Goal: Task Accomplishment & Management: Complete application form

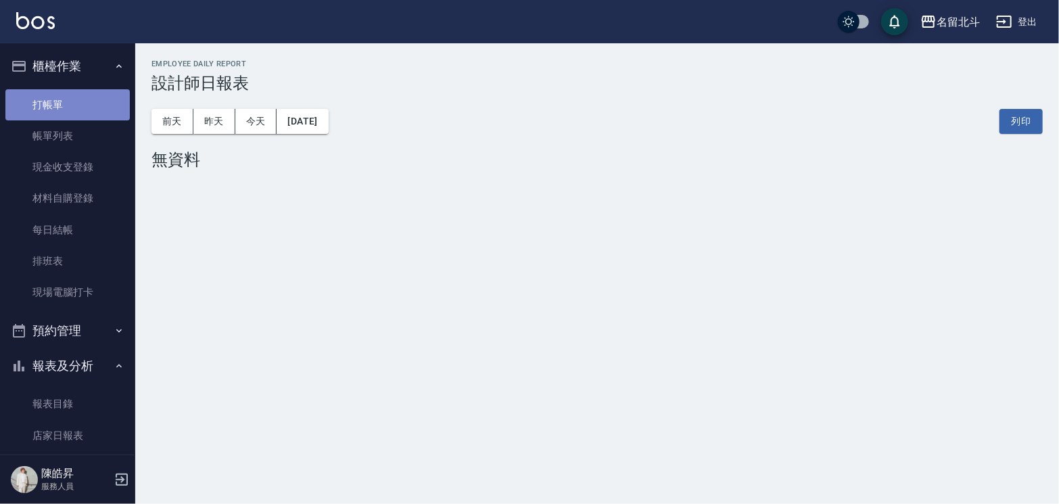
click at [69, 105] on link "打帳單" at bounding box center [67, 104] width 124 height 31
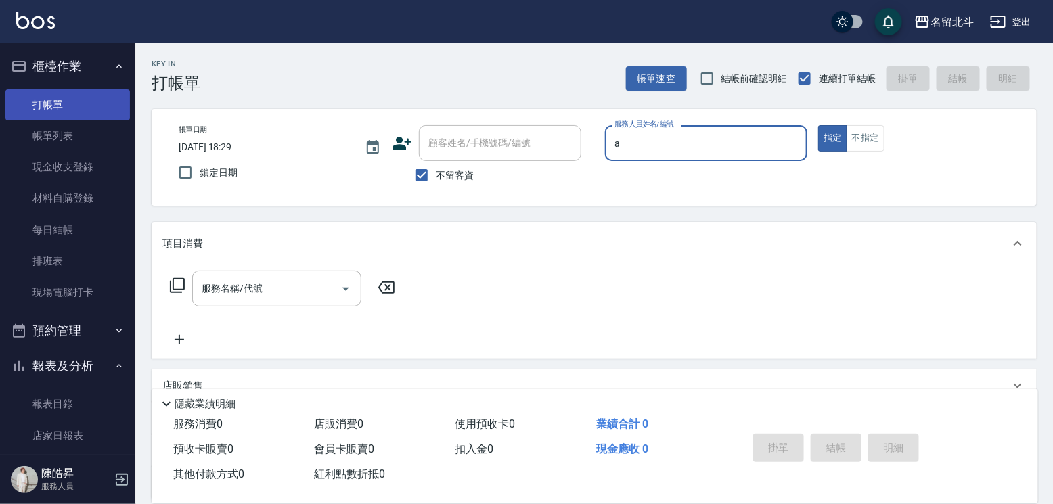
type input "[PERSON_NAME]-a"
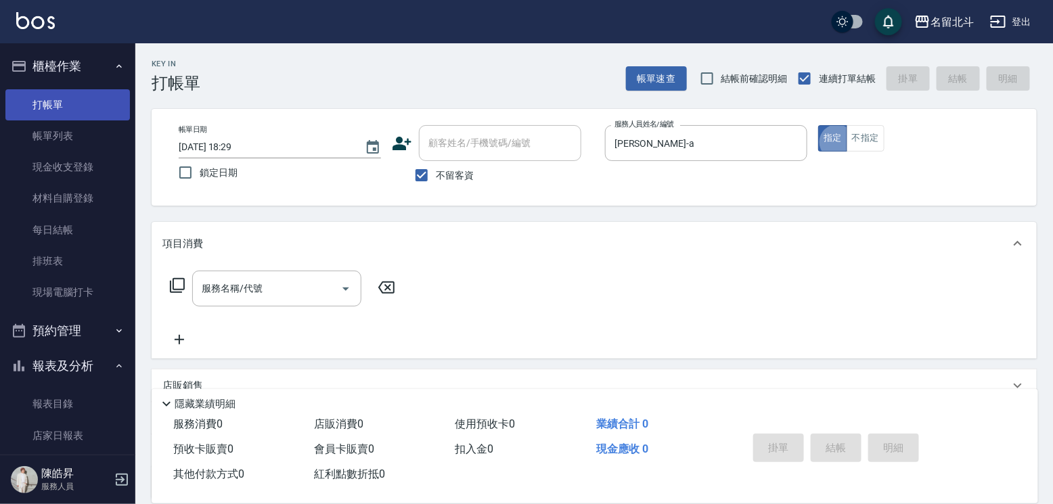
type button "true"
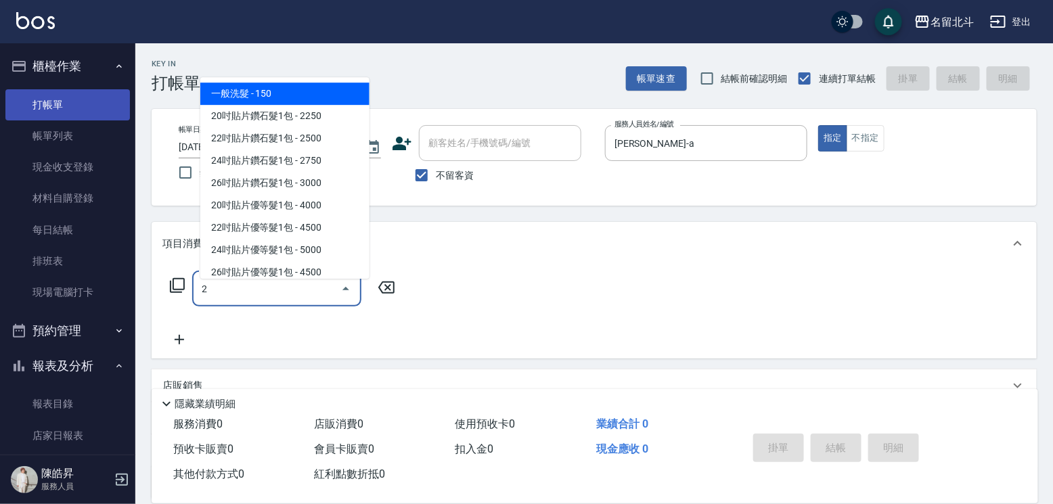
type input "2"
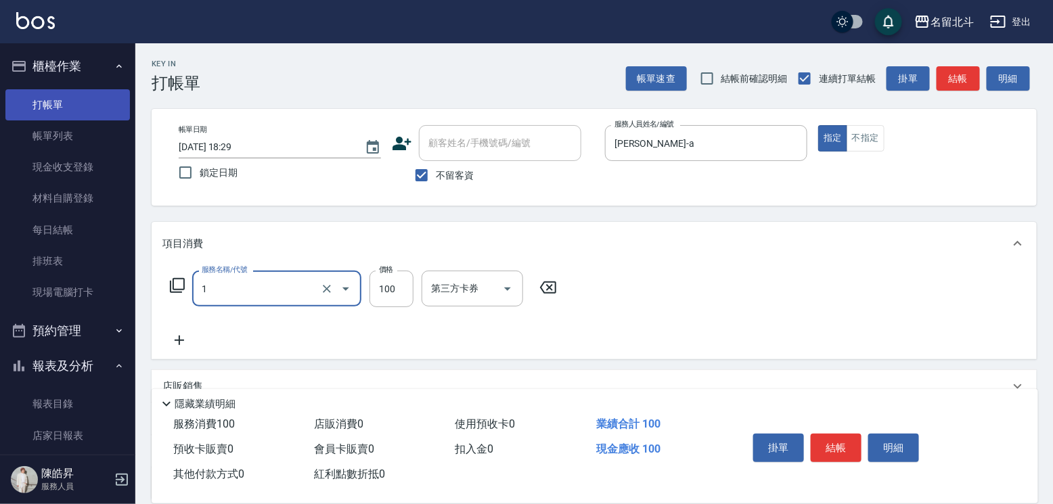
type input "剪髮(1)"
type input "200"
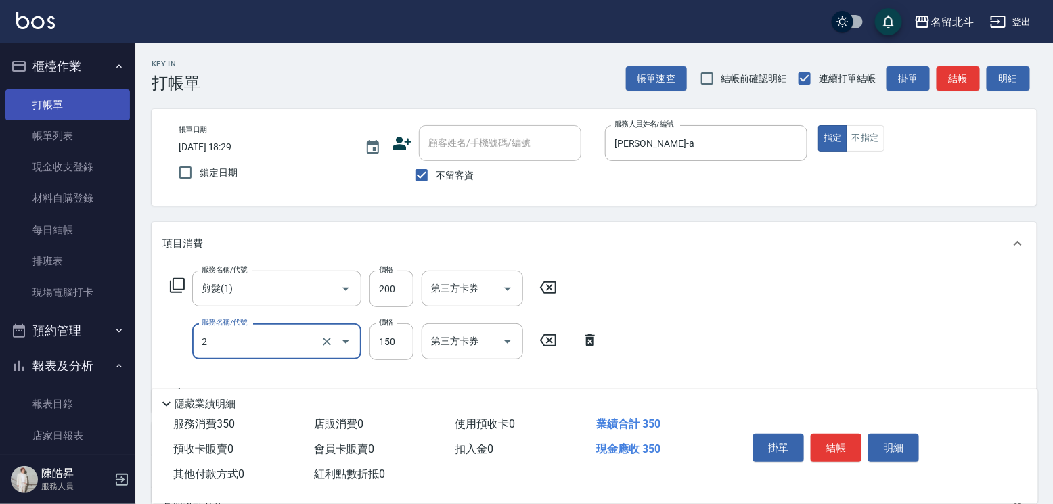
type input "一般洗髮(2)"
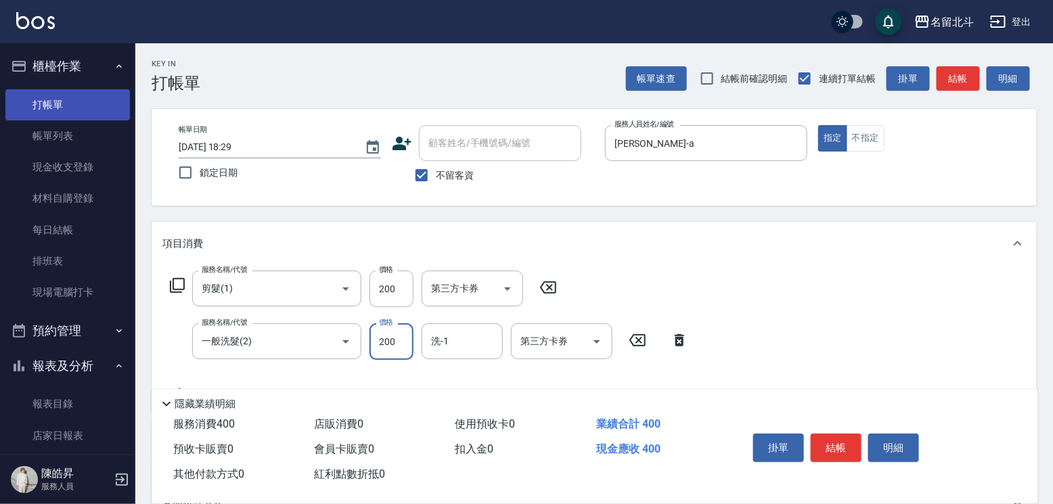
type input "200"
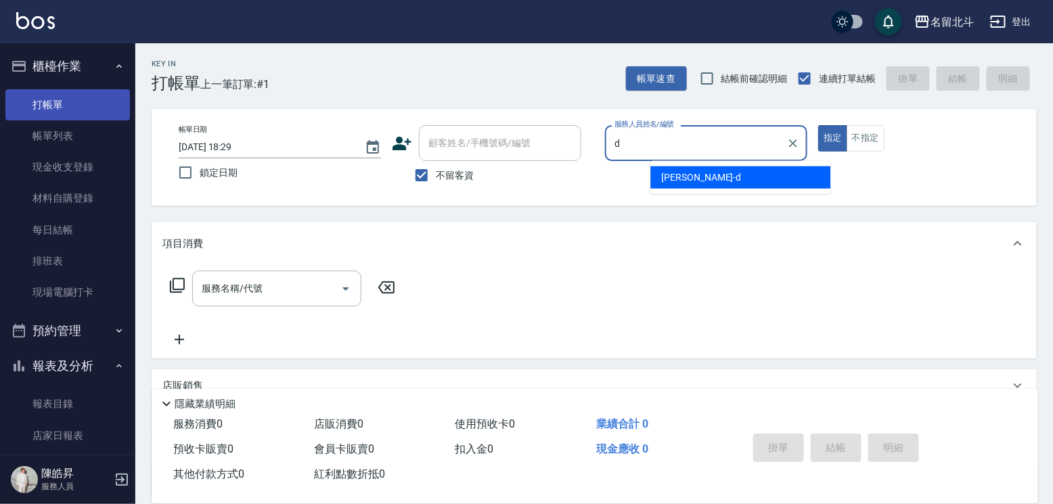
type input "[PERSON_NAME] -d"
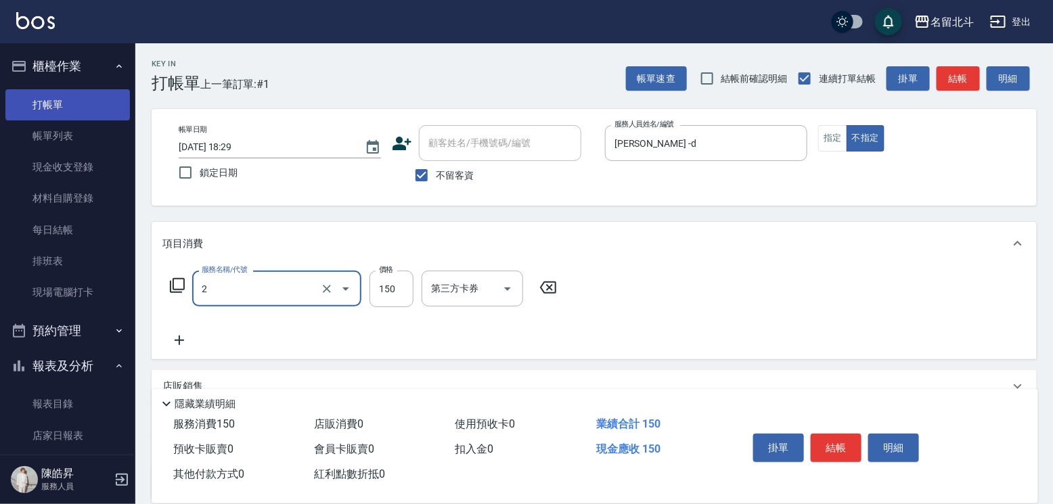
type input "一般洗髮(2)"
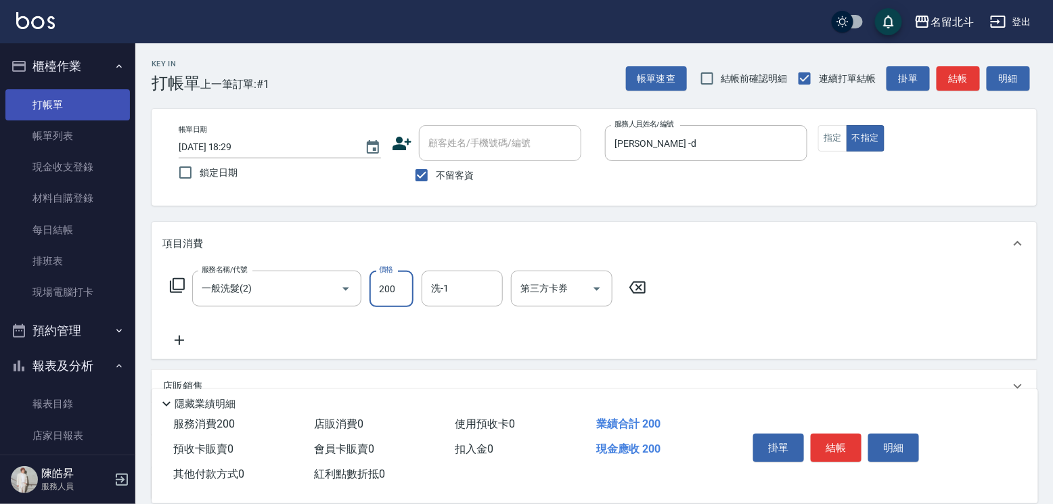
type input "200"
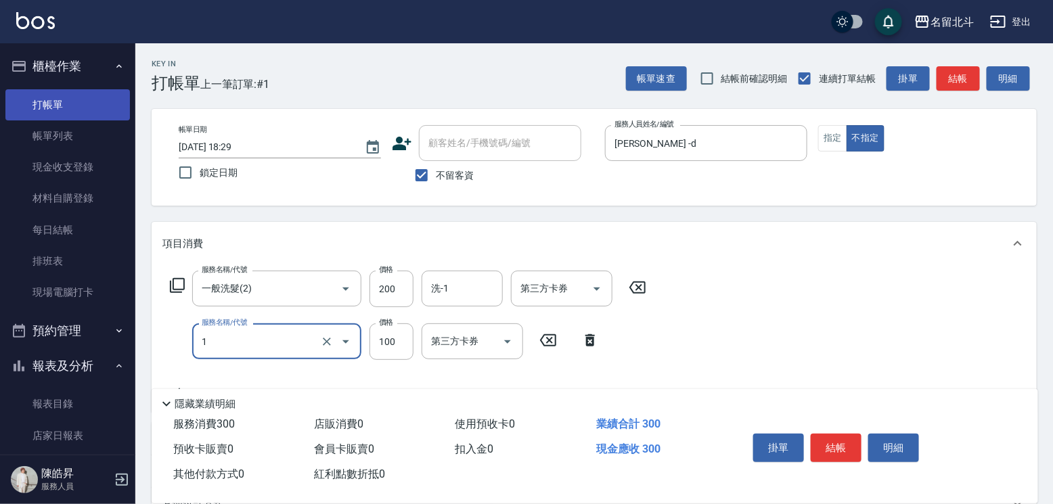
type input "剪髮(1)"
type input "118"
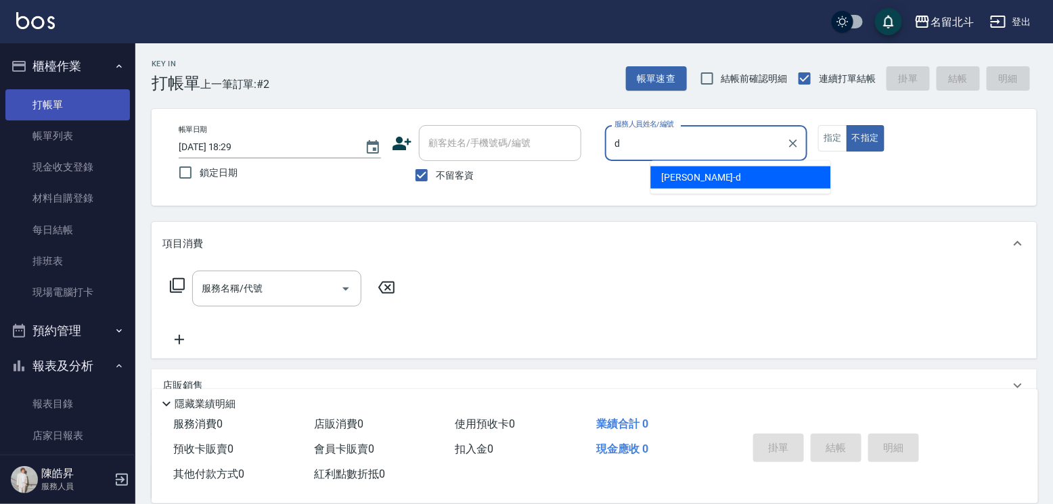
type input "[PERSON_NAME] -d"
type button "false"
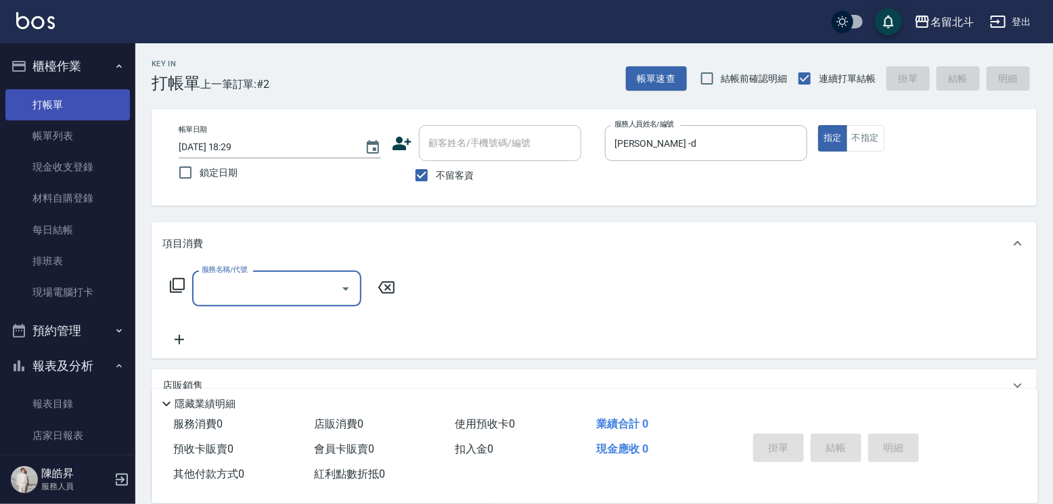
type input "1"
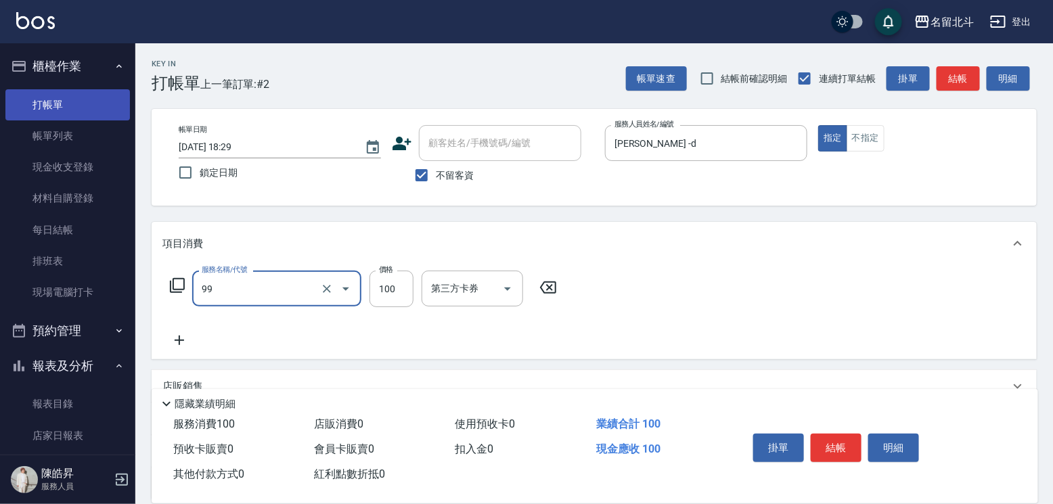
type input "VIP儲值(99)"
type input "3000"
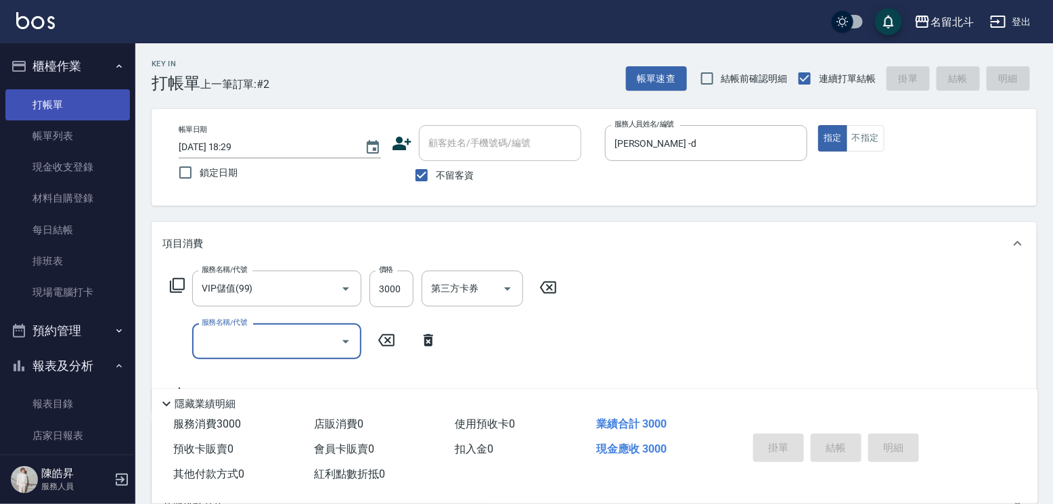
type input "[DATE] 18:30"
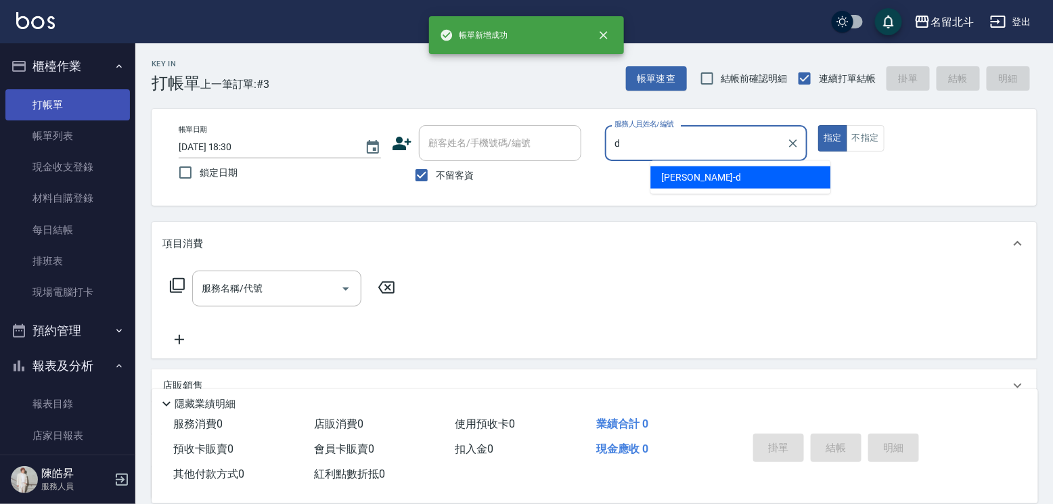
type input "[PERSON_NAME] -d"
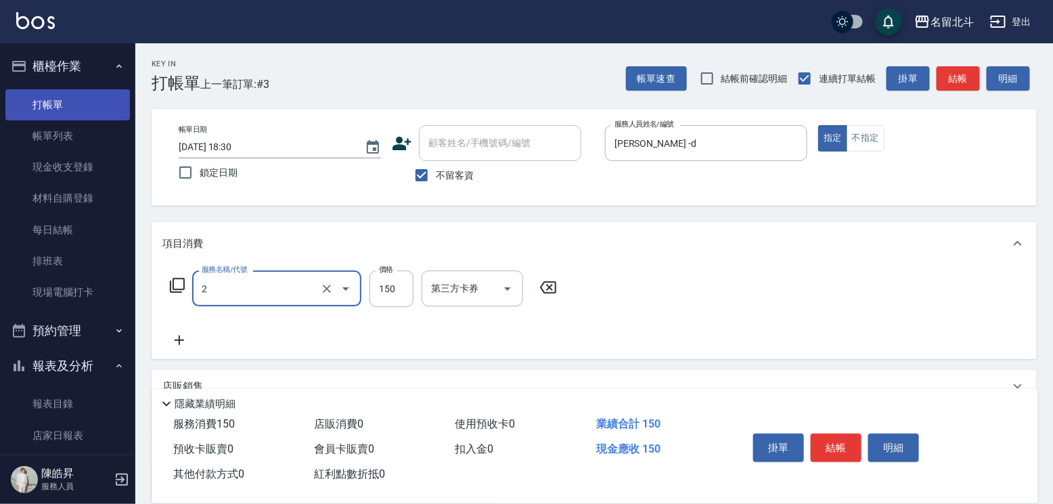
type input "一般洗髮(2)"
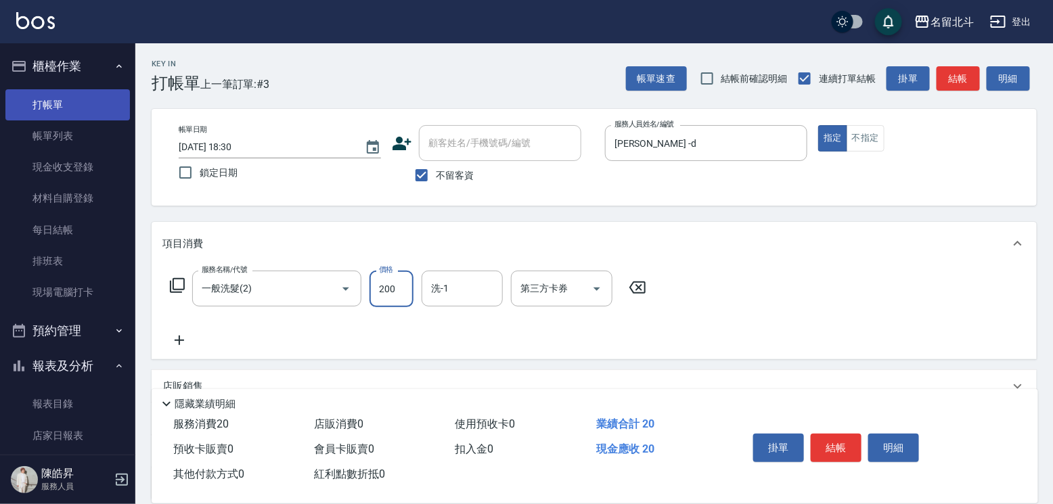
type input "200"
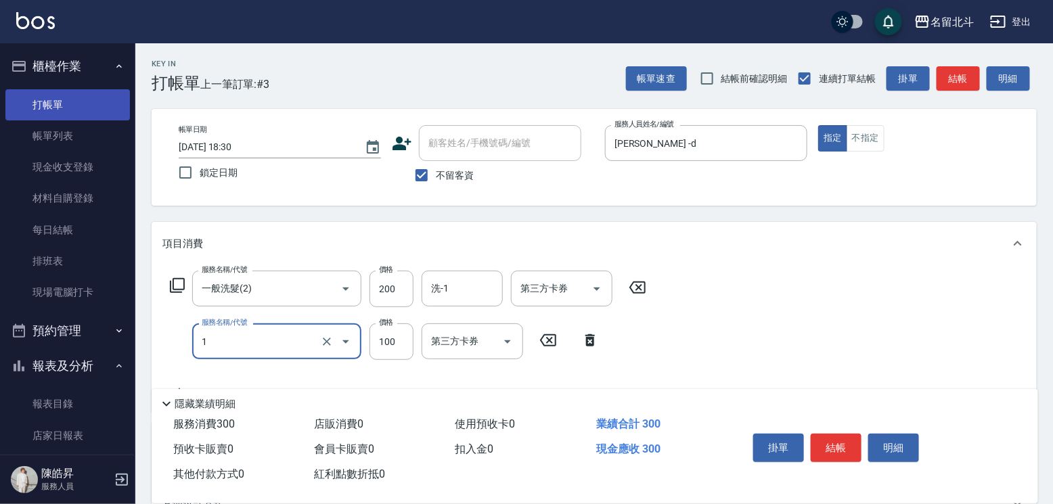
type input "剪髮(1)"
type input "250"
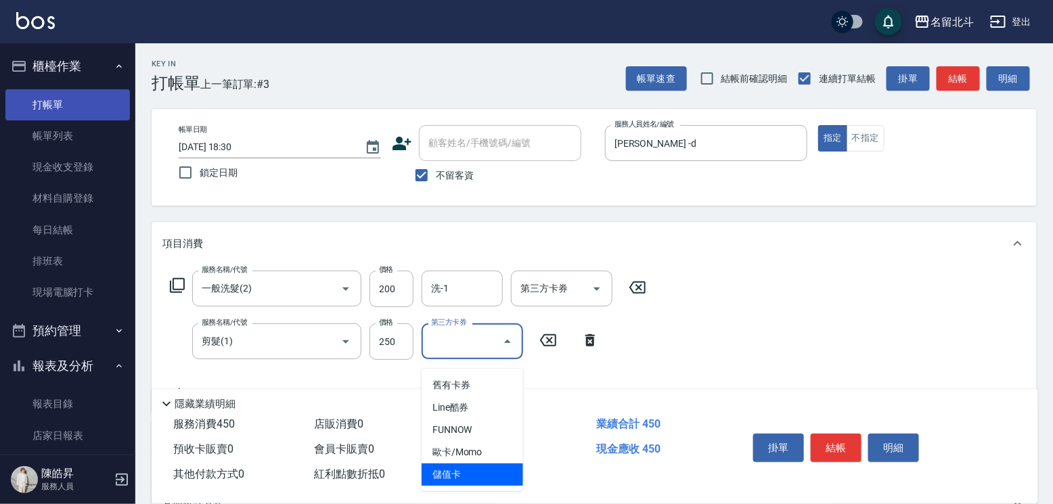
type input "儲值卡"
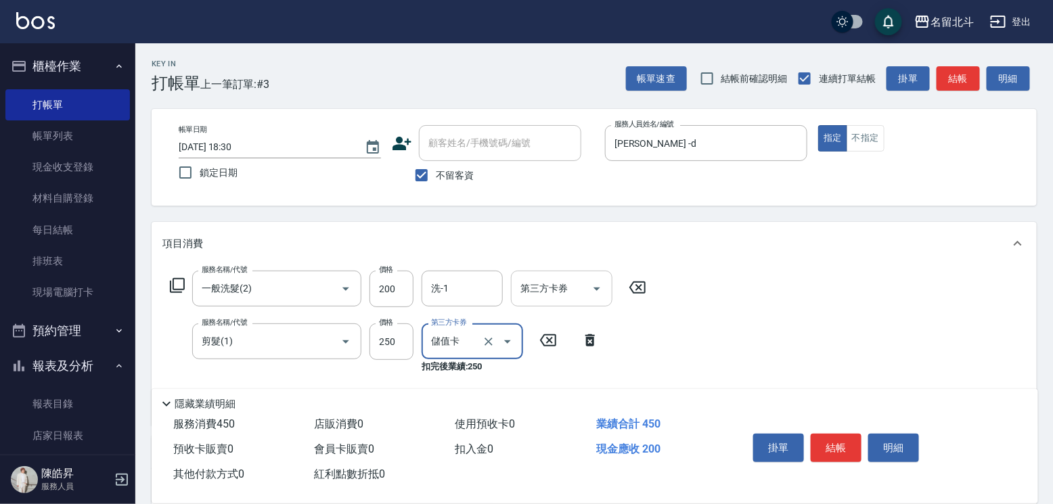
click at [597, 291] on icon "Open" at bounding box center [596, 289] width 7 height 3
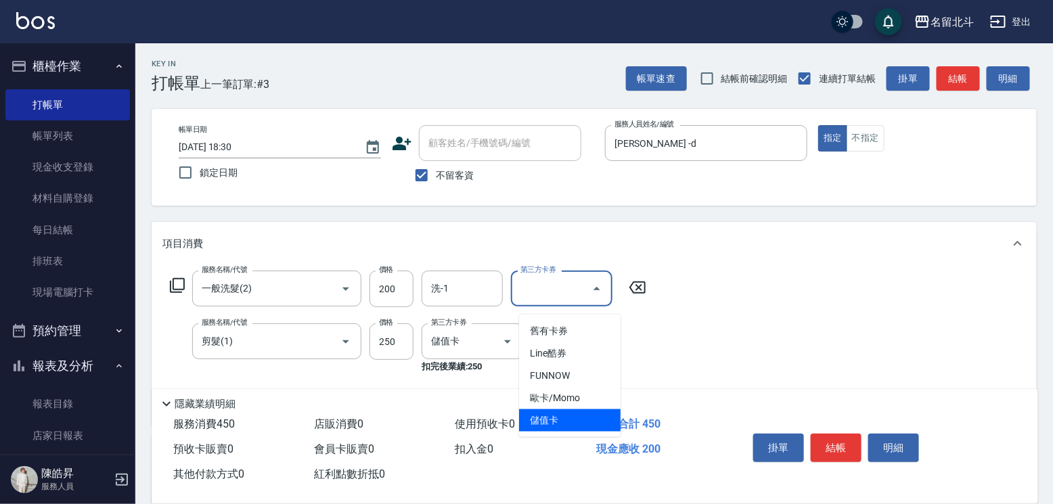
click at [559, 417] on span "儲值卡" at bounding box center [569, 420] width 101 height 22
type input "儲值卡"
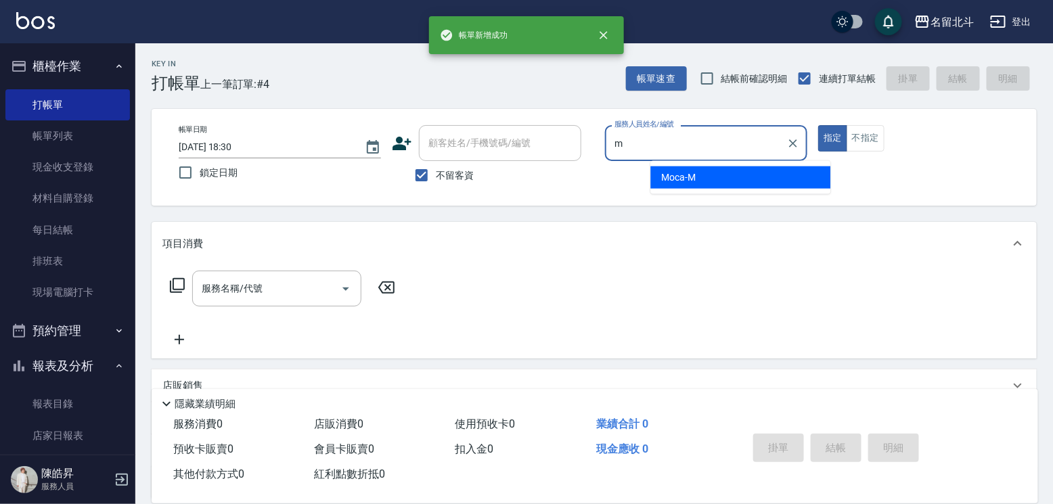
type input "Moca-M"
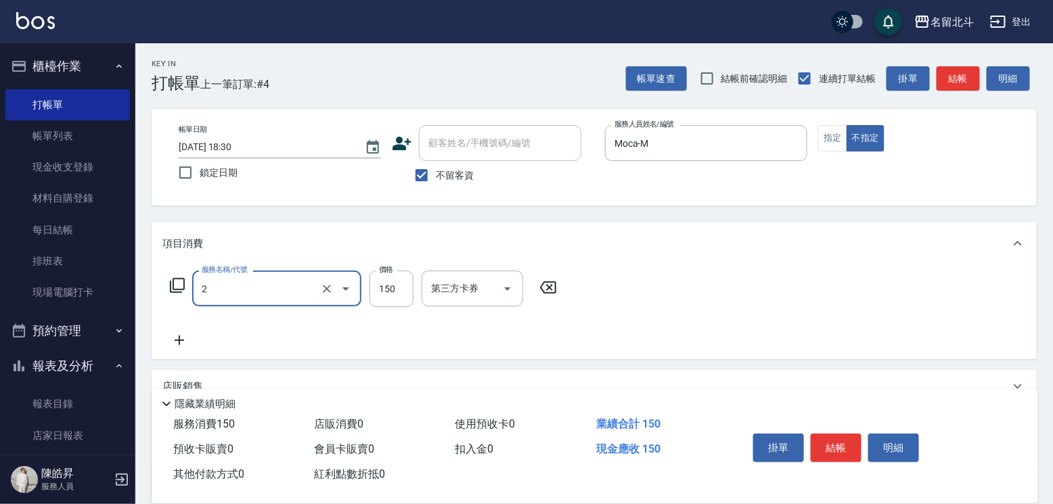
type input "一般洗髮(2)"
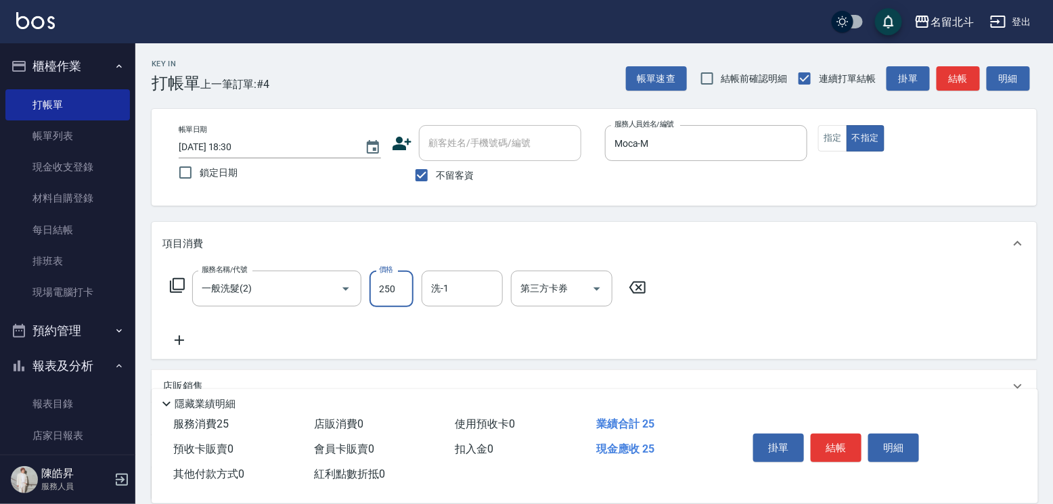
type input "250"
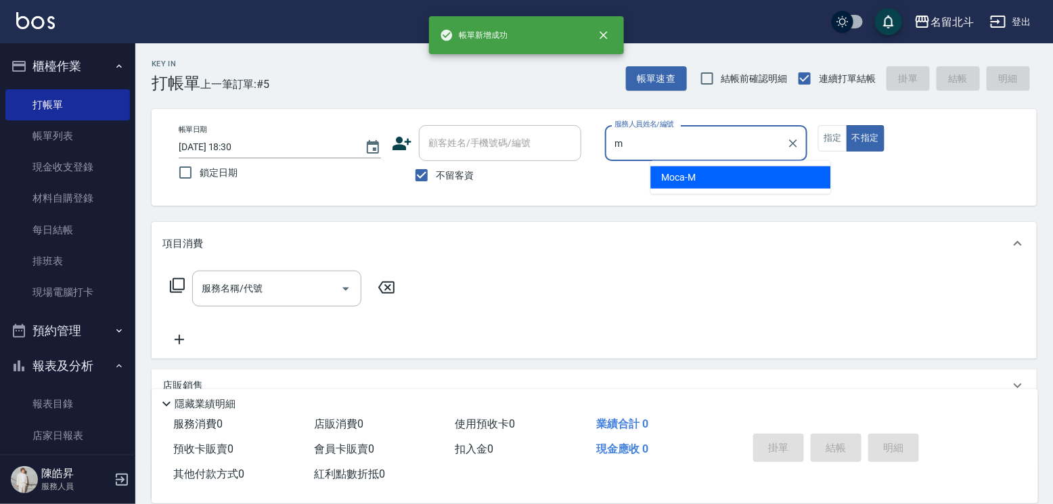
type input "Moca-M"
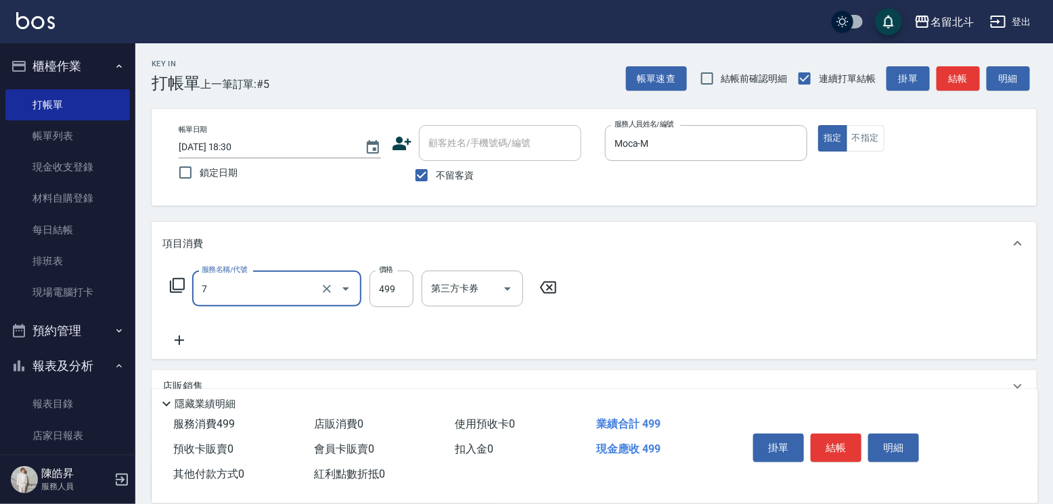
type input "去角質洗髮(7)"
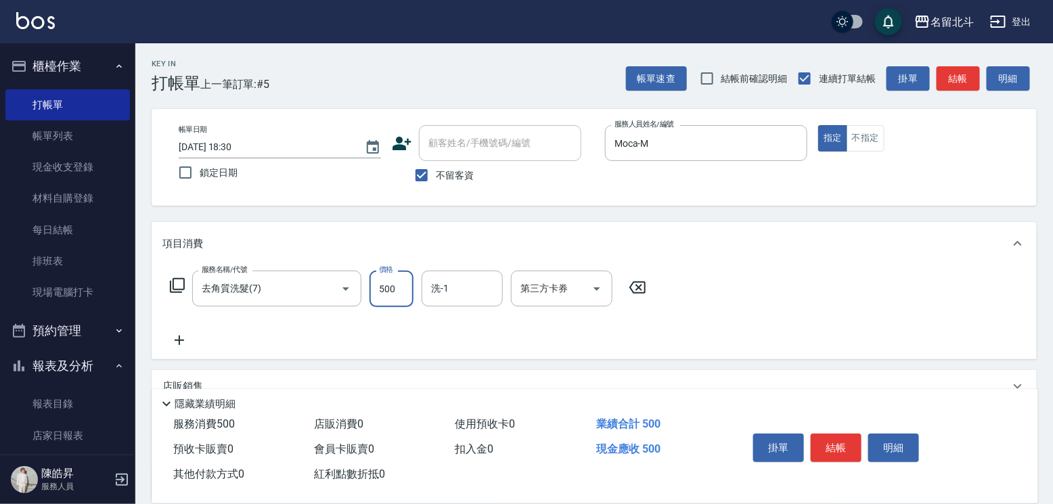
type input "500"
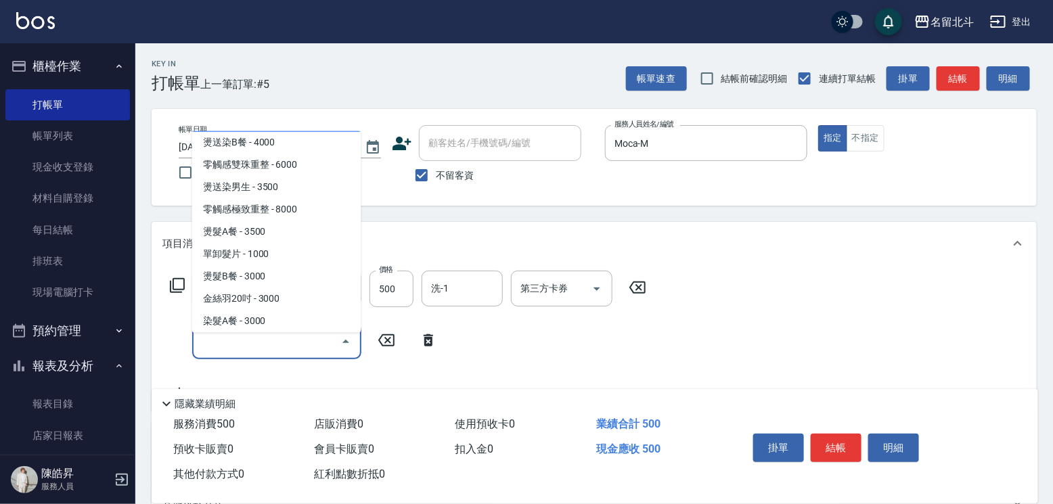
scroll to position [1300, 0]
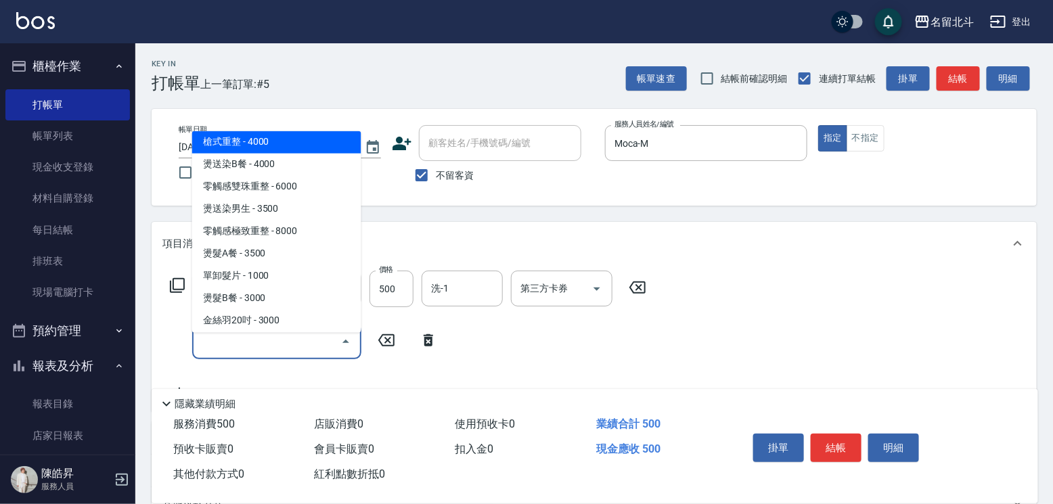
type input "槍式重整(00028)"
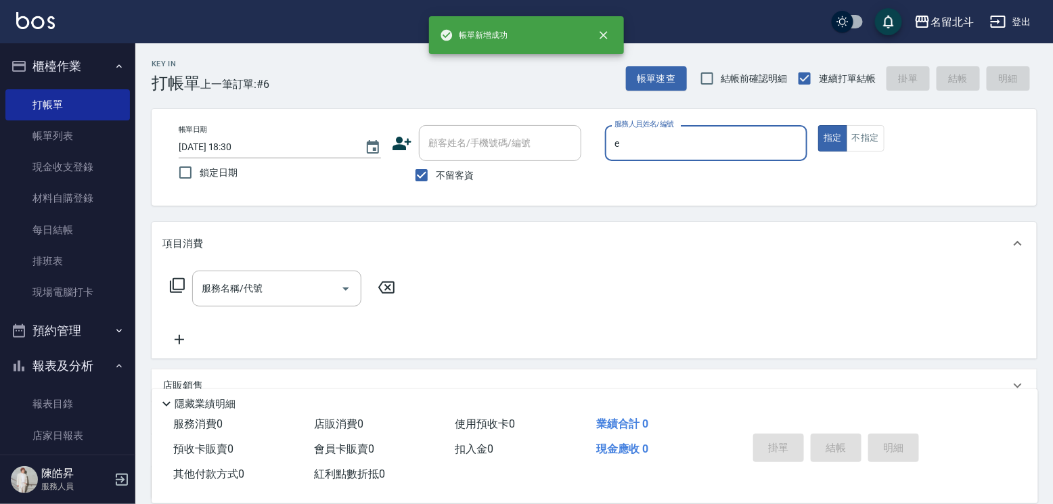
type input "[PERSON_NAME]-e"
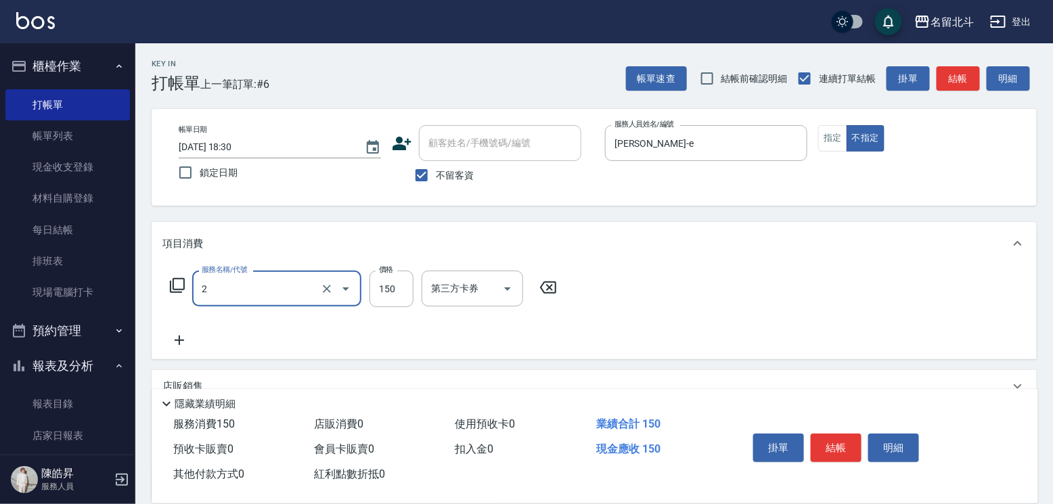
type input "一般洗髮(2)"
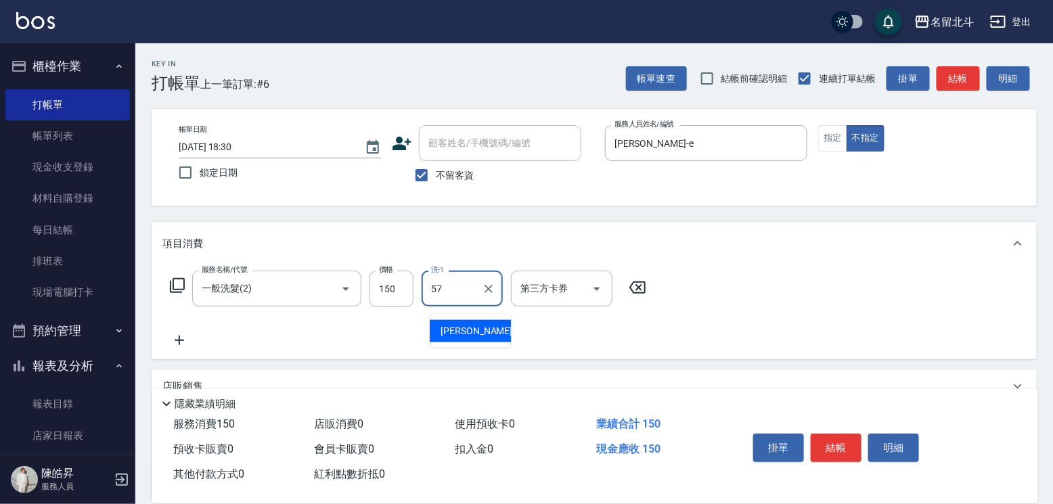
type input "[PERSON_NAME]-57"
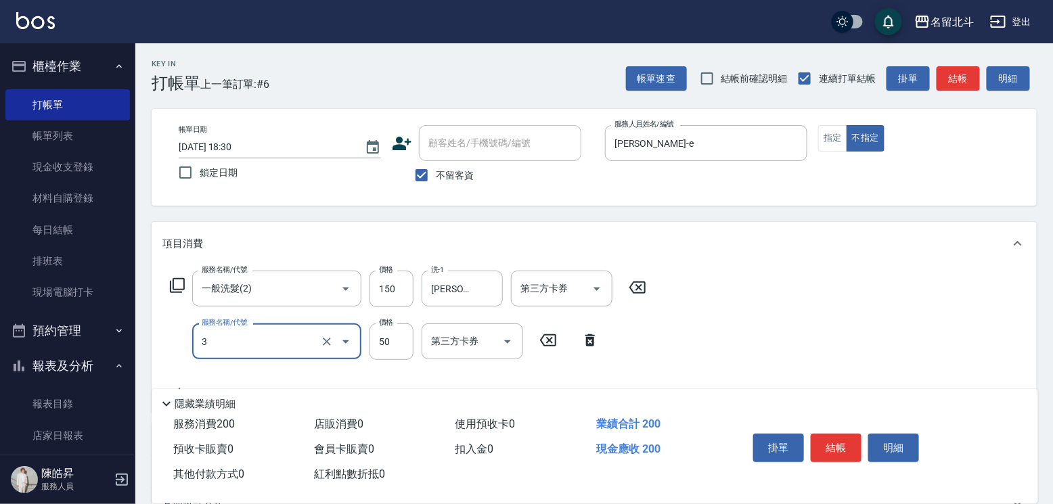
type input "精油(3)"
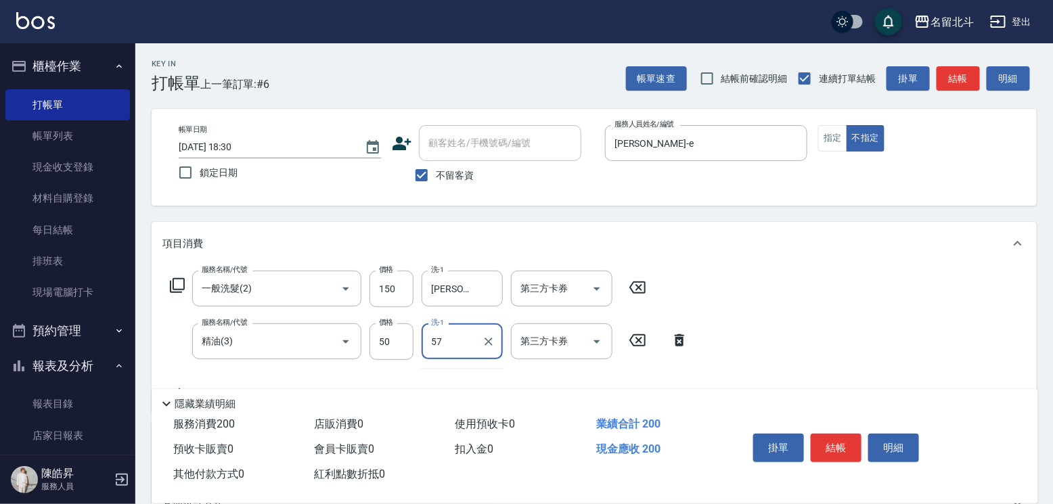
type input "[PERSON_NAME]-57"
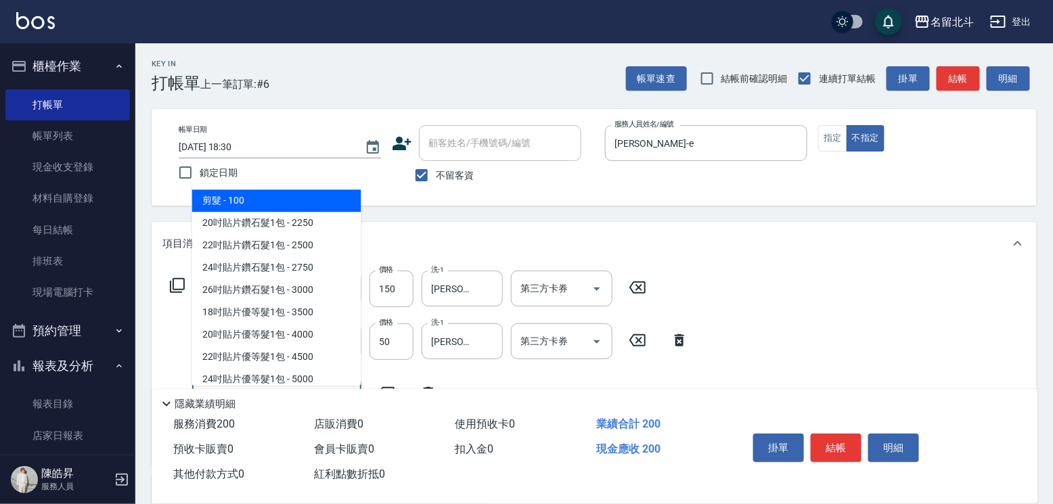
type input "剪髮(1)"
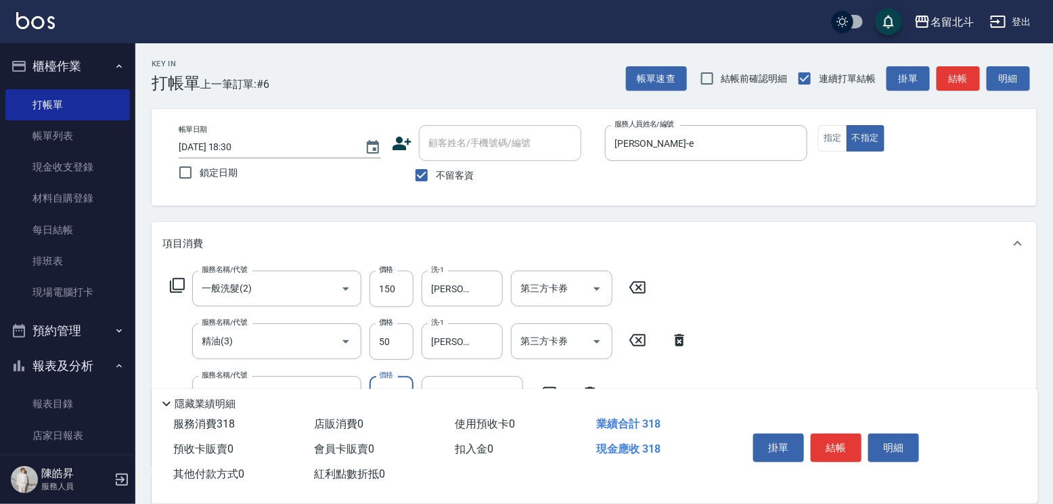
type input "118"
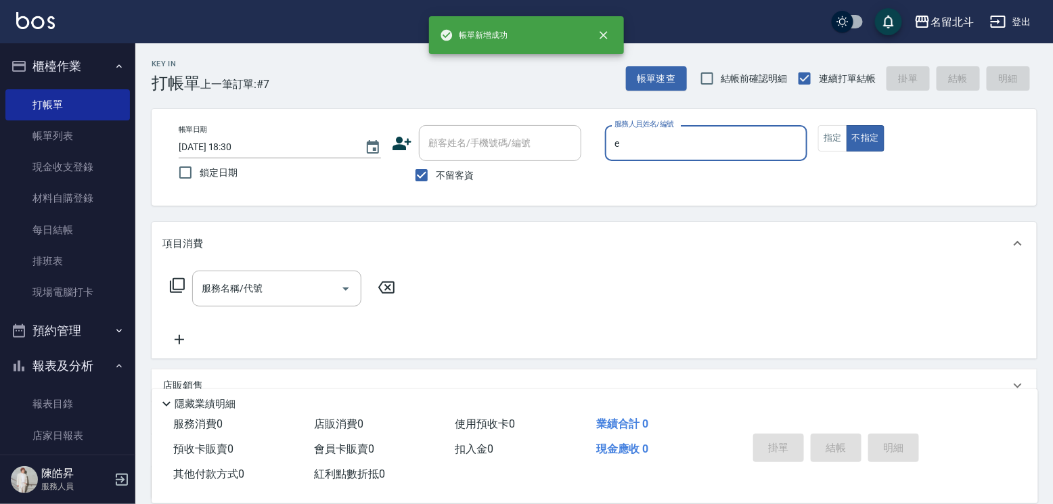
type input "[PERSON_NAME]-e"
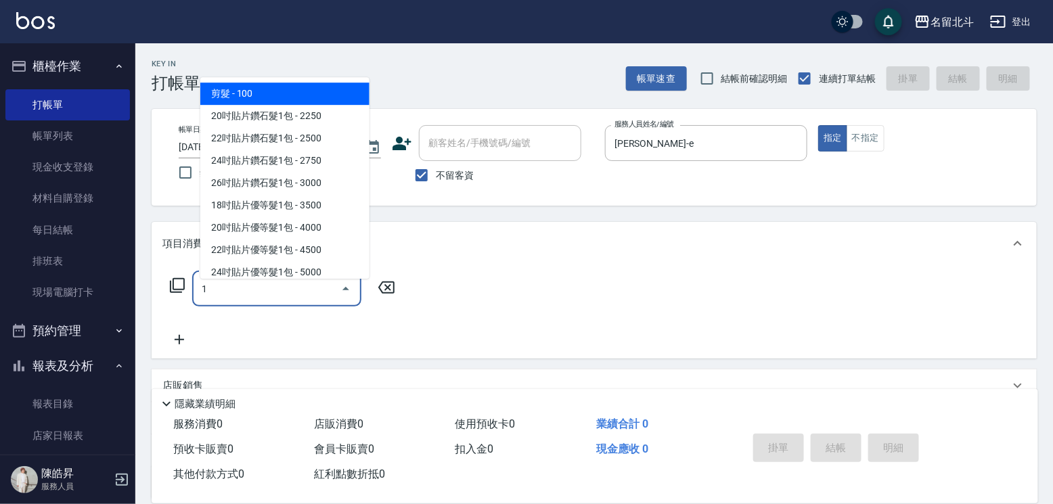
type input "剪髮(1)"
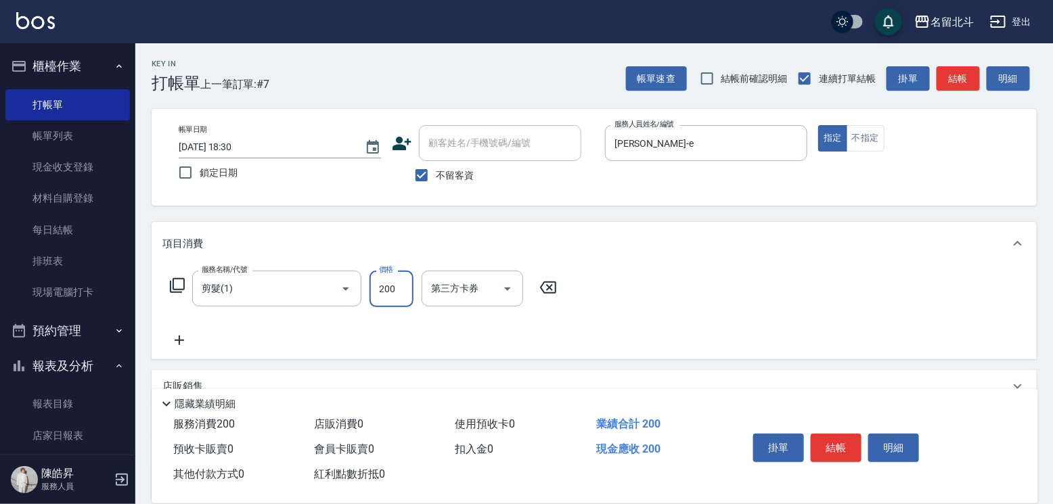
type input "200"
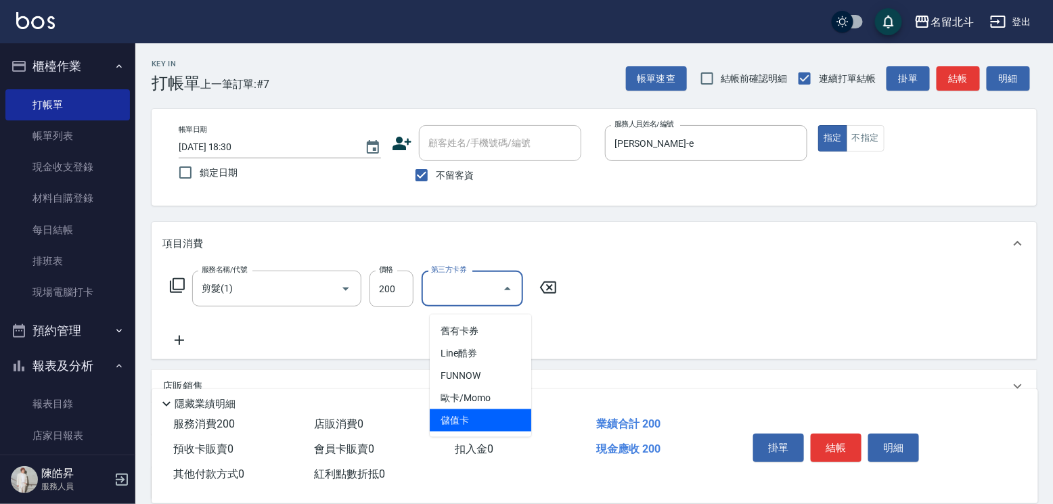
type input "儲值卡"
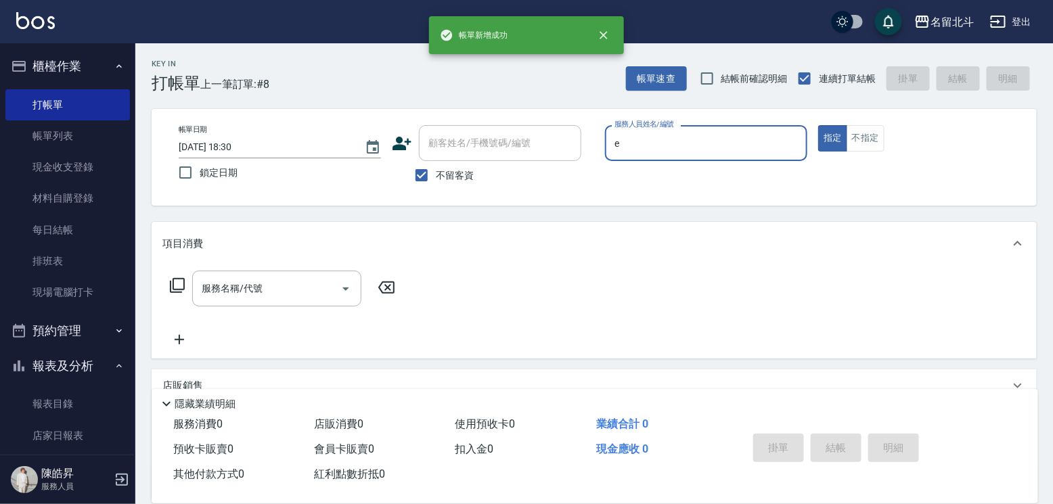
type input "[PERSON_NAME]-e"
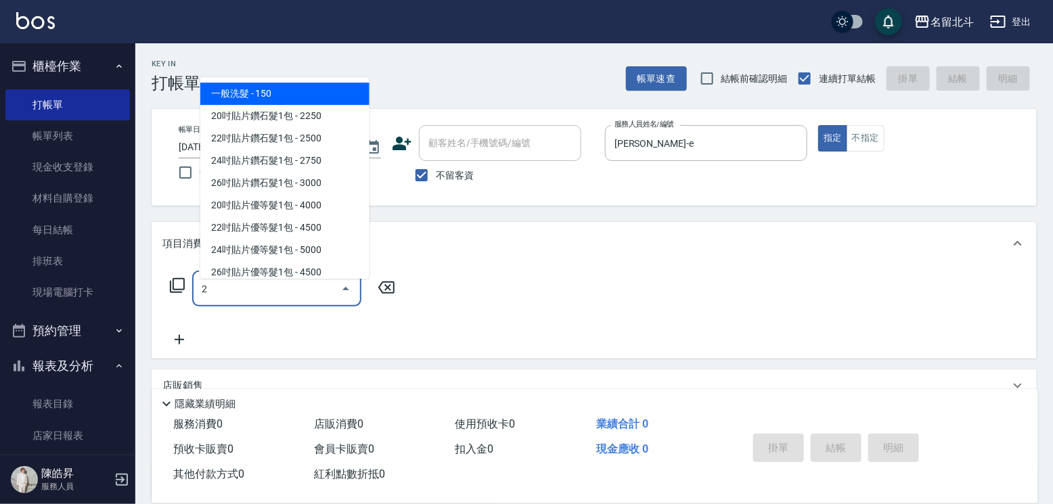
type input "一般洗髮(2)"
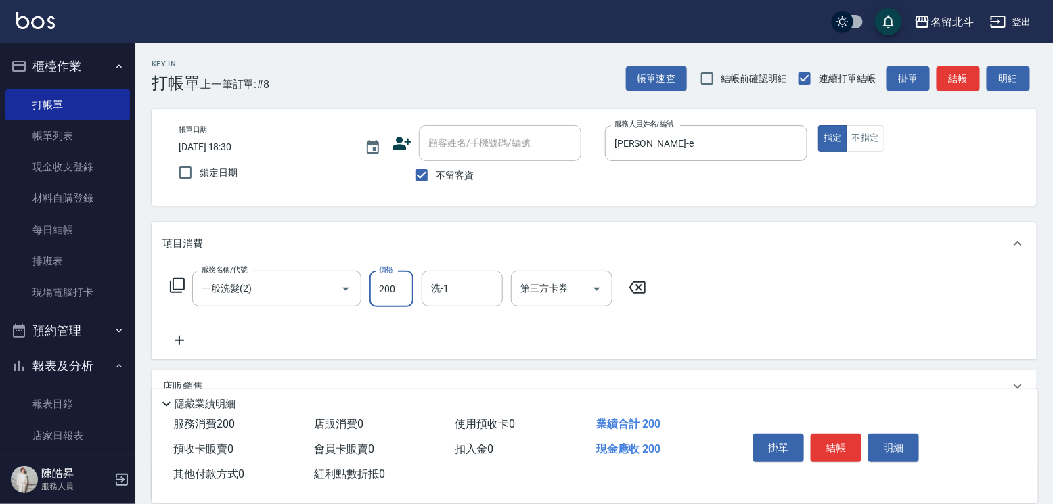
type input "200"
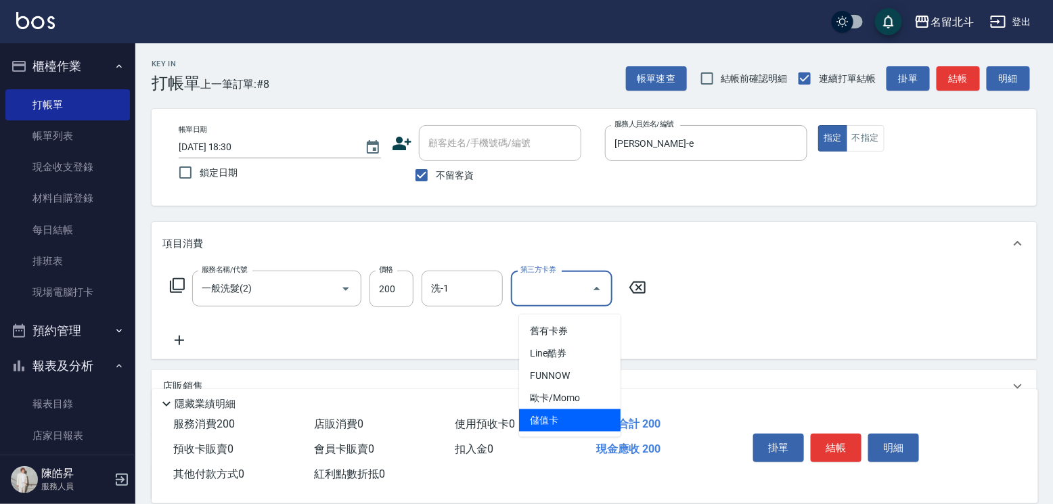
type input "儲值卡"
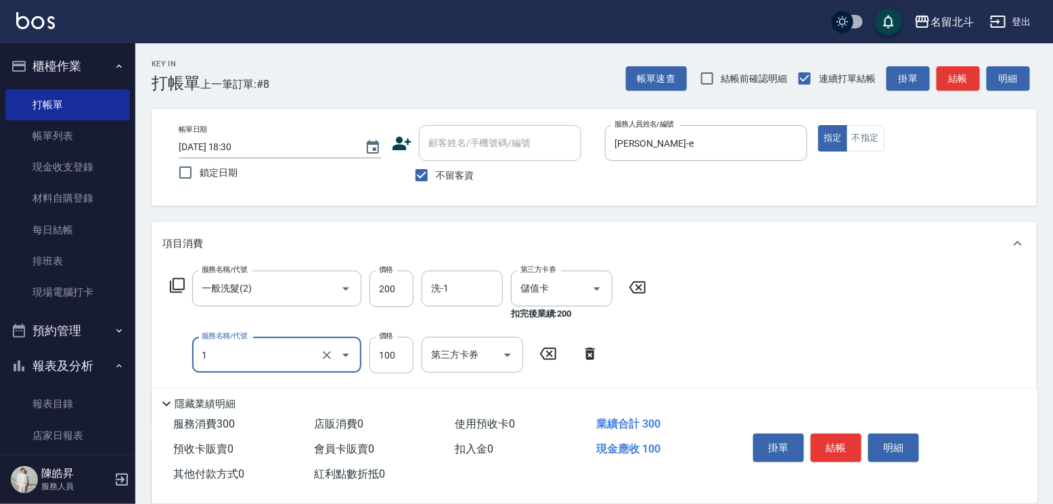
type input "剪髮(1)"
type input "200"
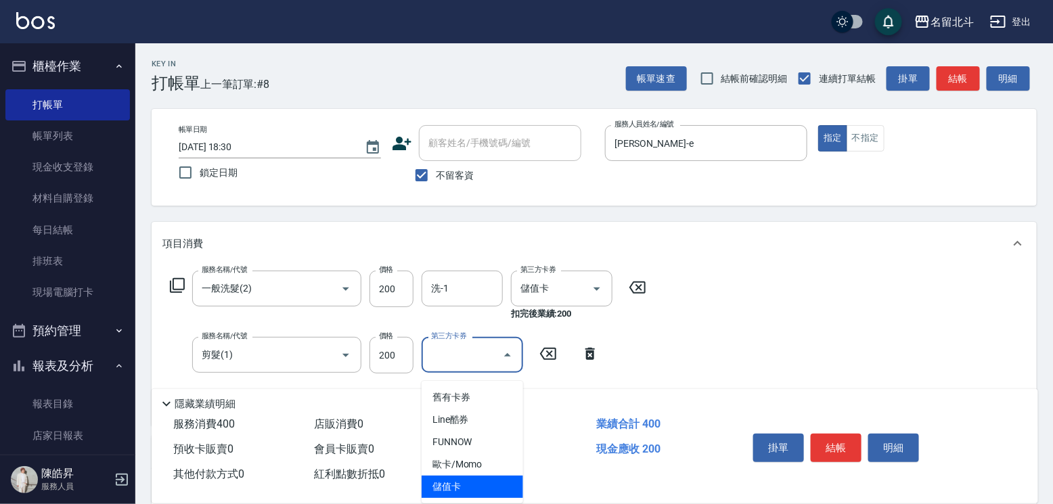
type input "儲值卡"
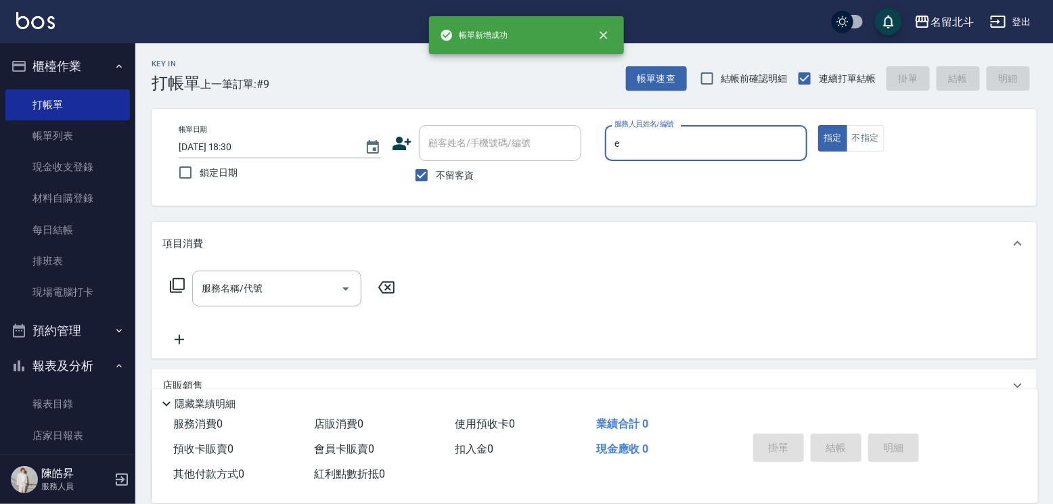
type input "[PERSON_NAME]-e"
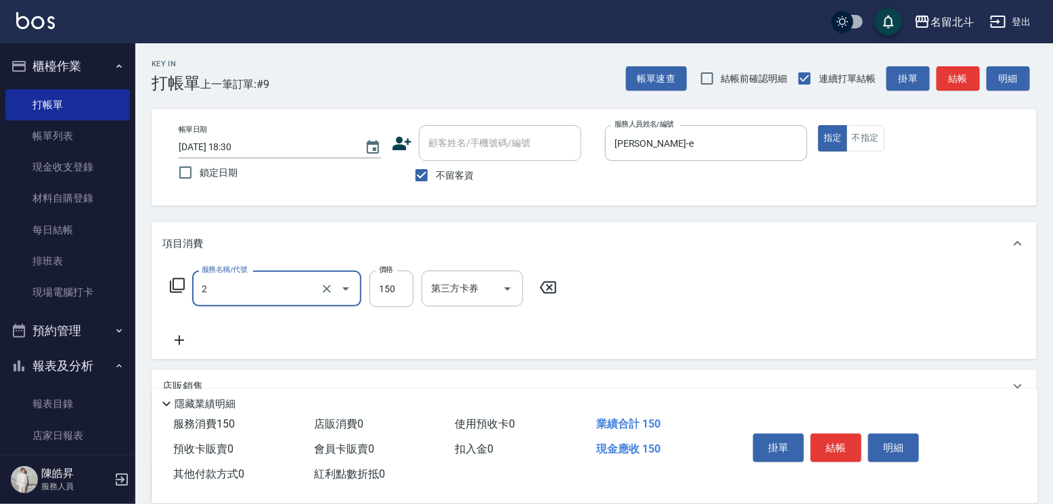
type input "一般洗髮(2)"
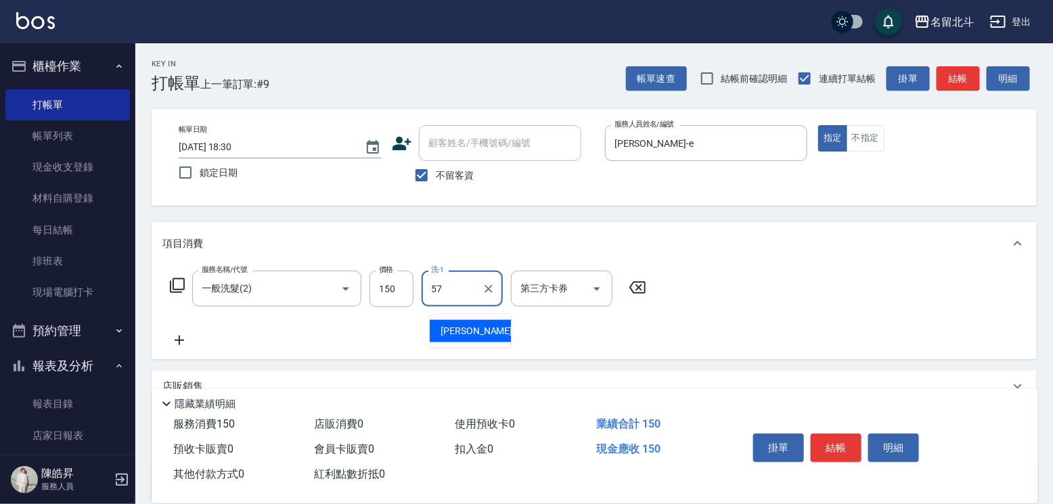
type input "[PERSON_NAME]-57"
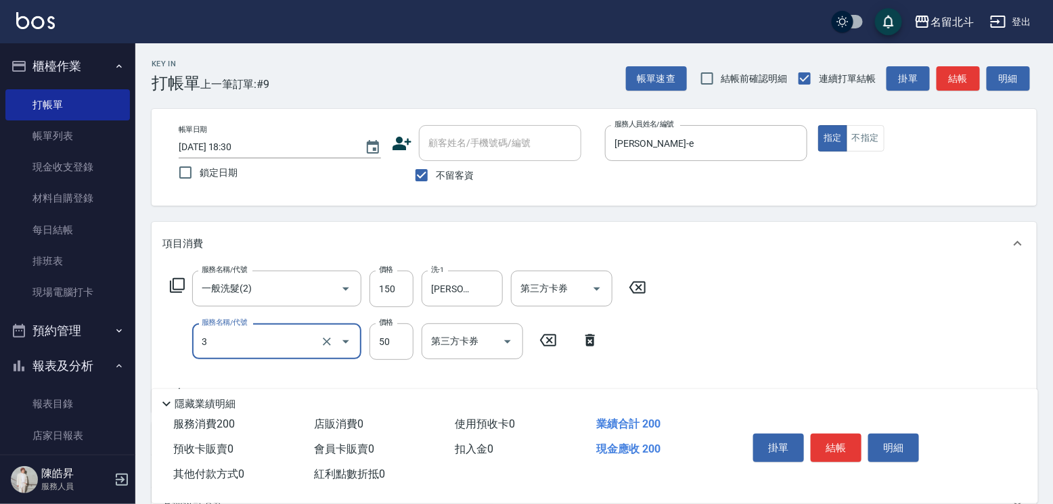
type input "精油(3)"
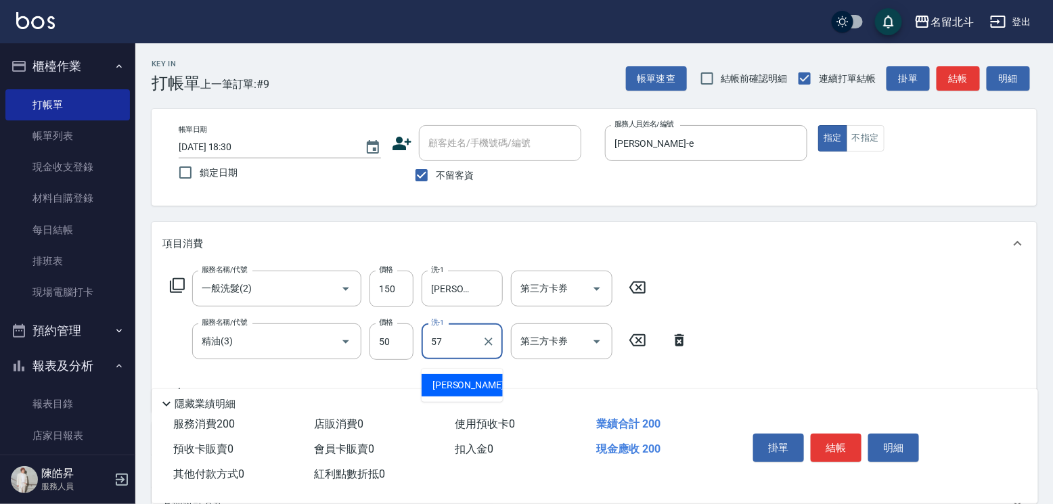
type input "[PERSON_NAME]-57"
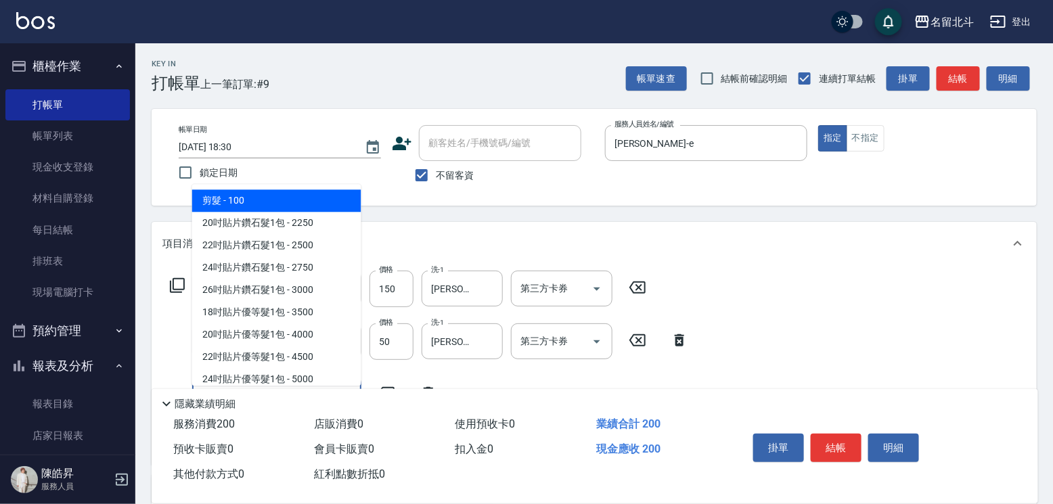
type input "剪髮(1)"
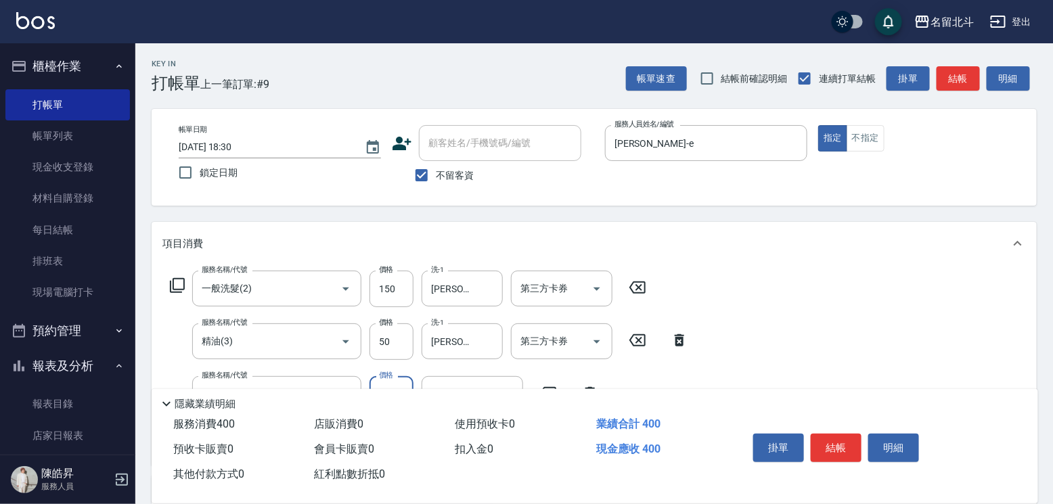
type input "200"
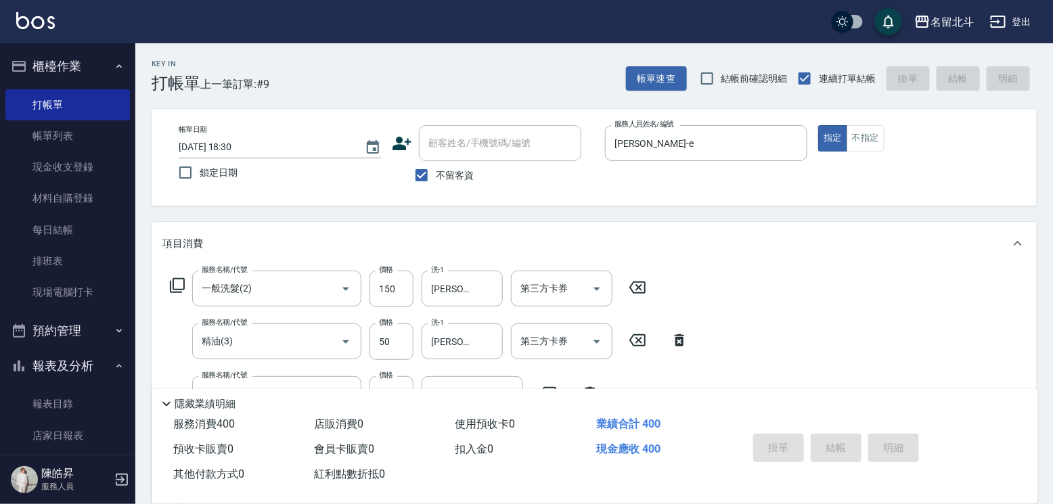
type input "[DATE] 18:31"
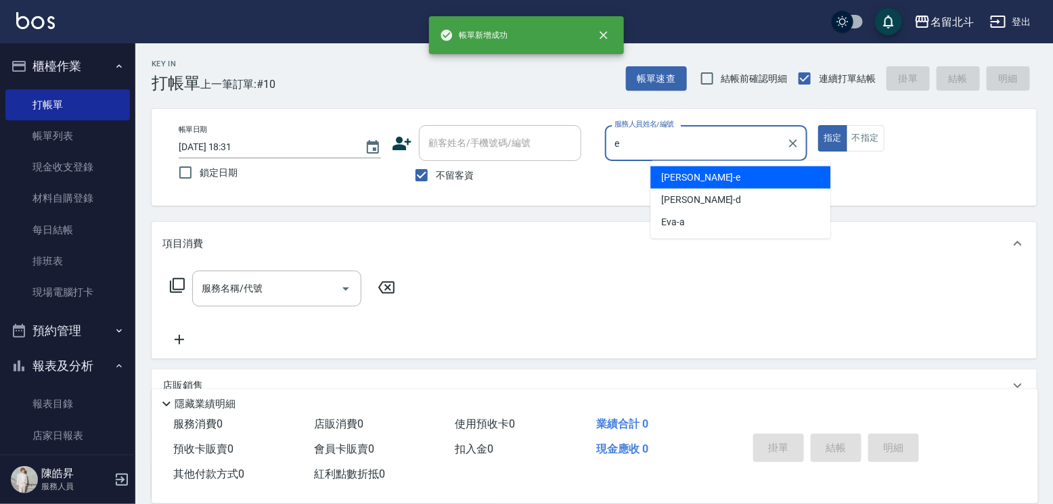
type input "[PERSON_NAME]-e"
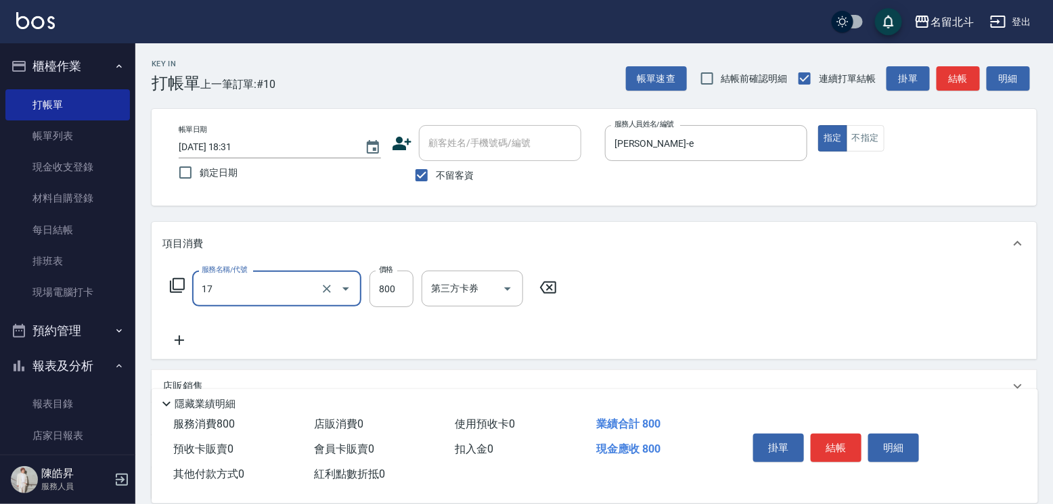
type input "染髮(17)"
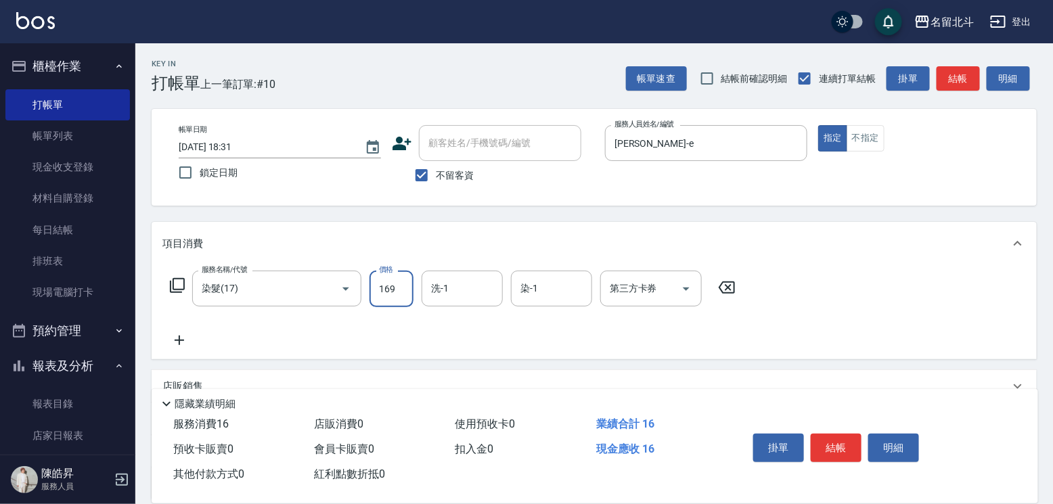
type input "1699"
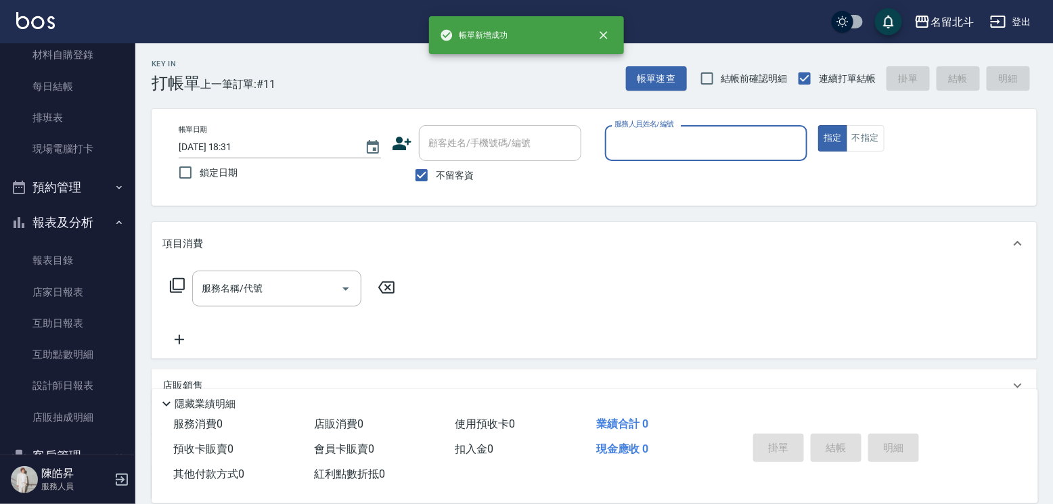
scroll to position [227, 0]
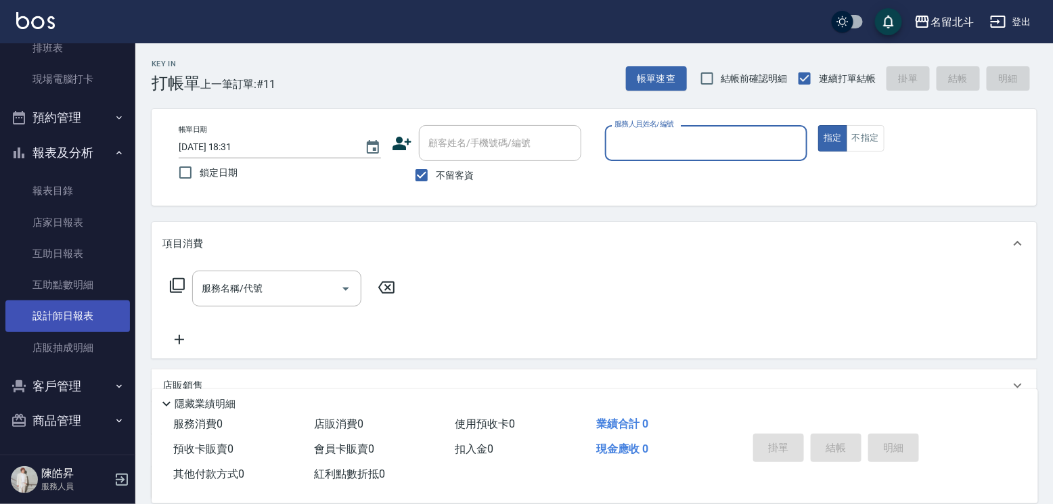
click at [99, 312] on link "設計師日報表" at bounding box center [67, 315] width 124 height 31
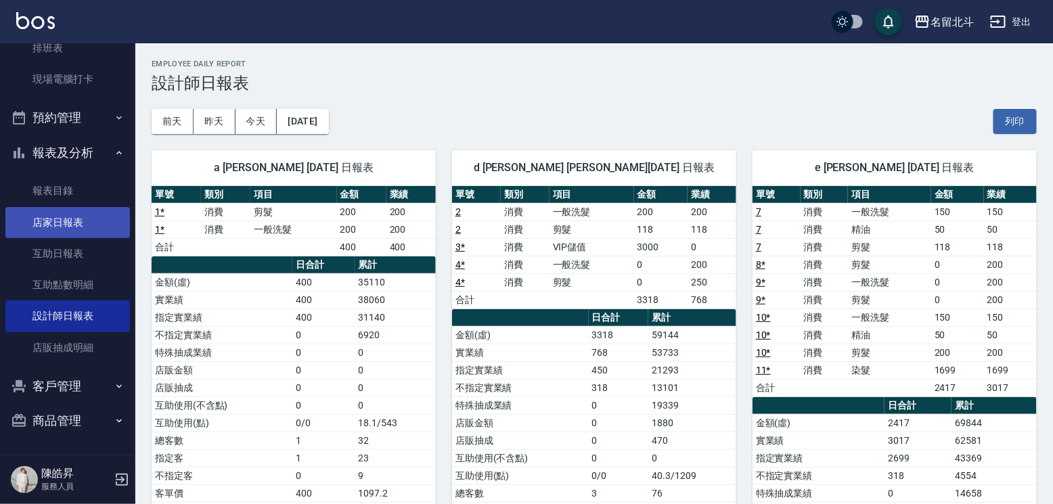
click at [39, 212] on link "店家日報表" at bounding box center [67, 222] width 124 height 31
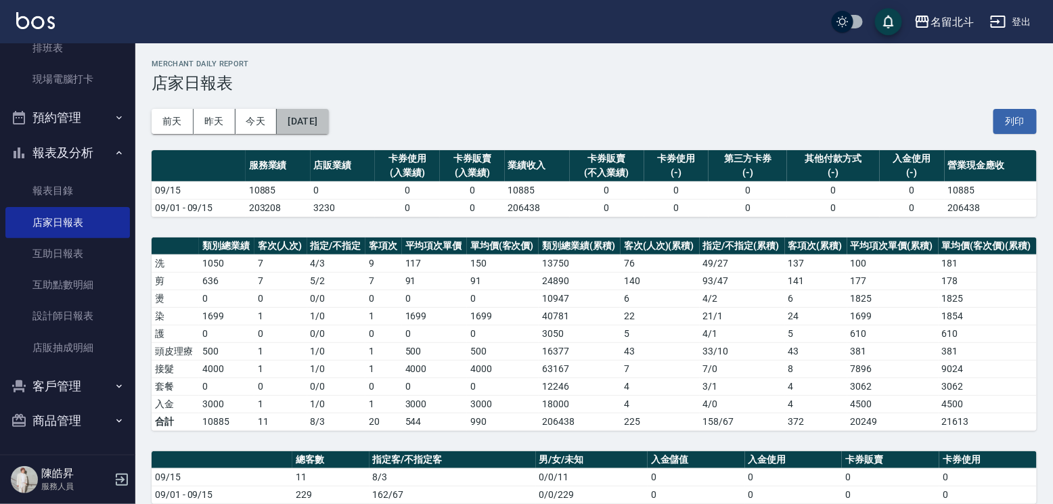
click at [328, 127] on button "[DATE]" at bounding box center [302, 121] width 51 height 25
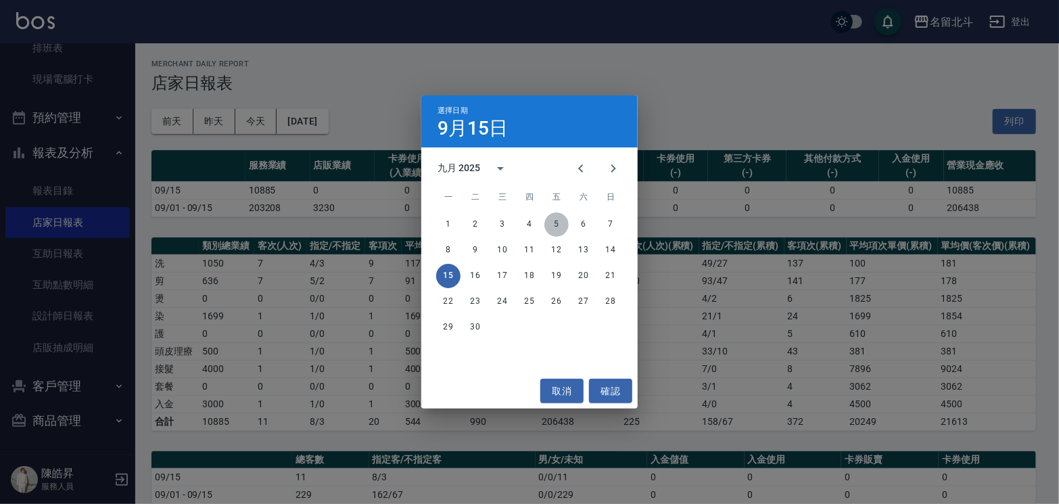
click at [557, 225] on button "5" at bounding box center [557, 224] width 24 height 24
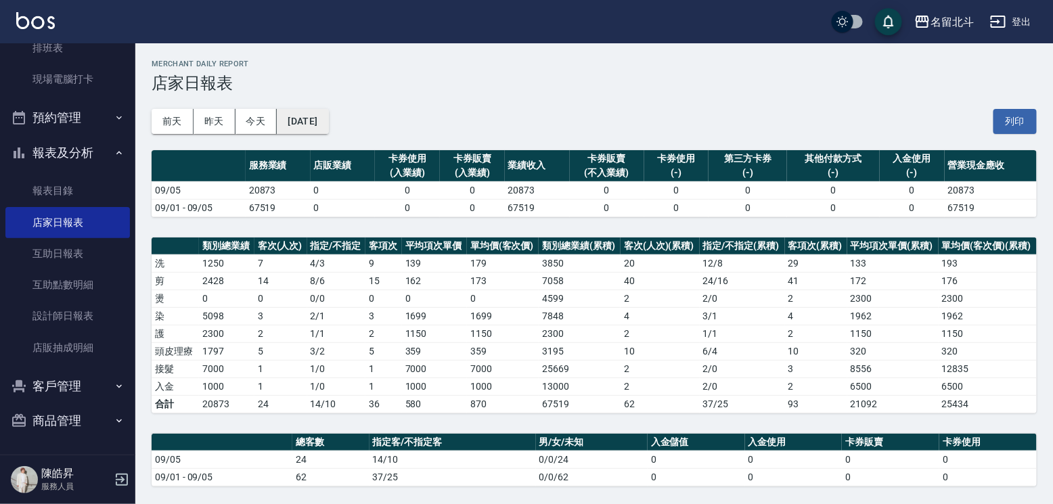
click at [328, 120] on button "[DATE]" at bounding box center [302, 121] width 51 height 25
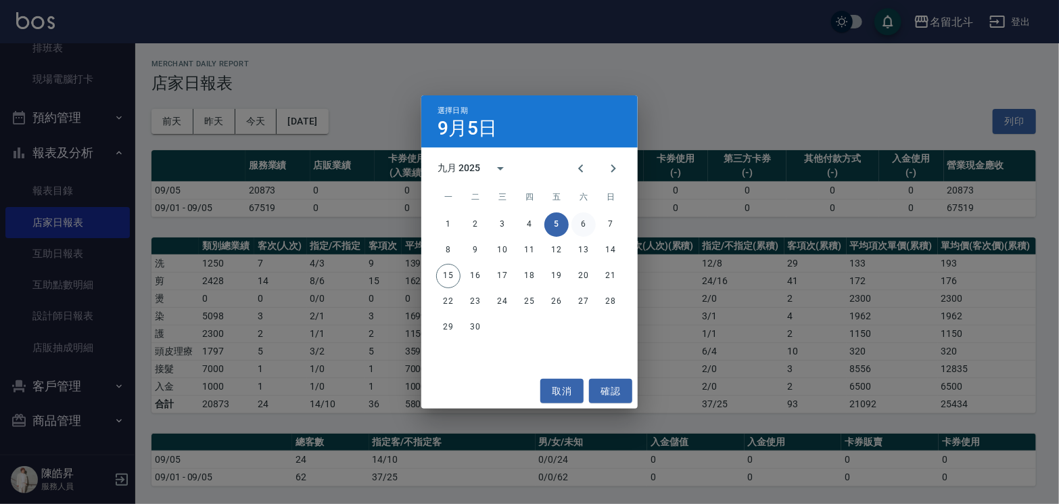
click at [587, 223] on button "6" at bounding box center [584, 224] width 24 height 24
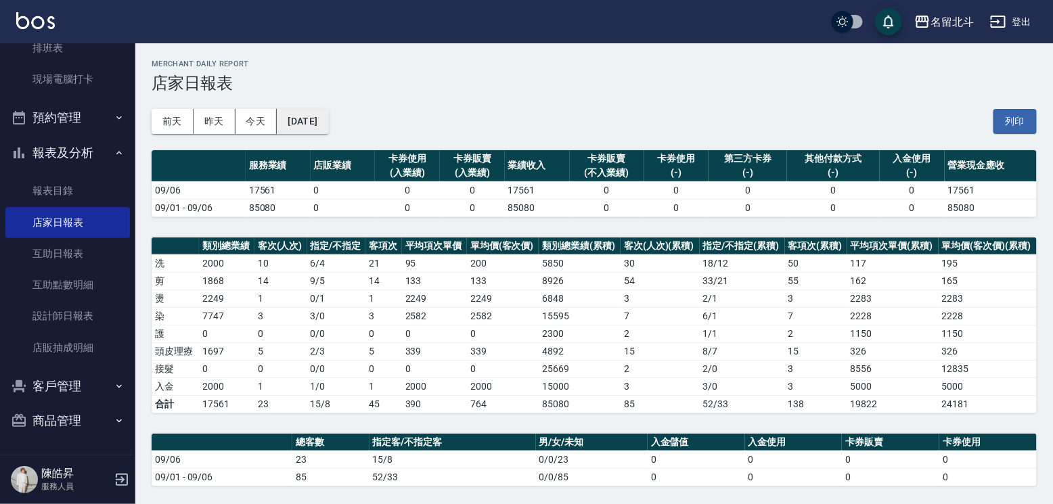
click at [328, 118] on button "[DATE]" at bounding box center [302, 121] width 51 height 25
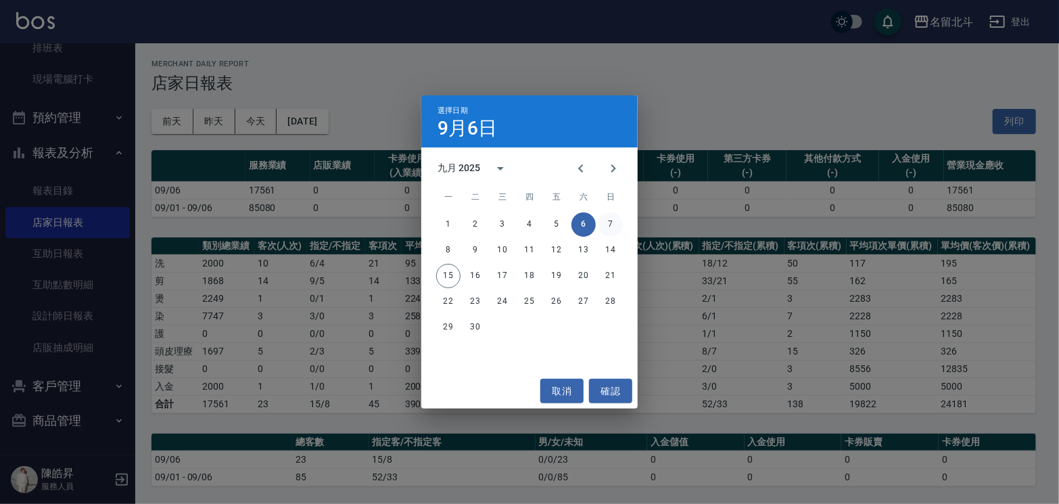
click at [608, 221] on button "7" at bounding box center [611, 224] width 24 height 24
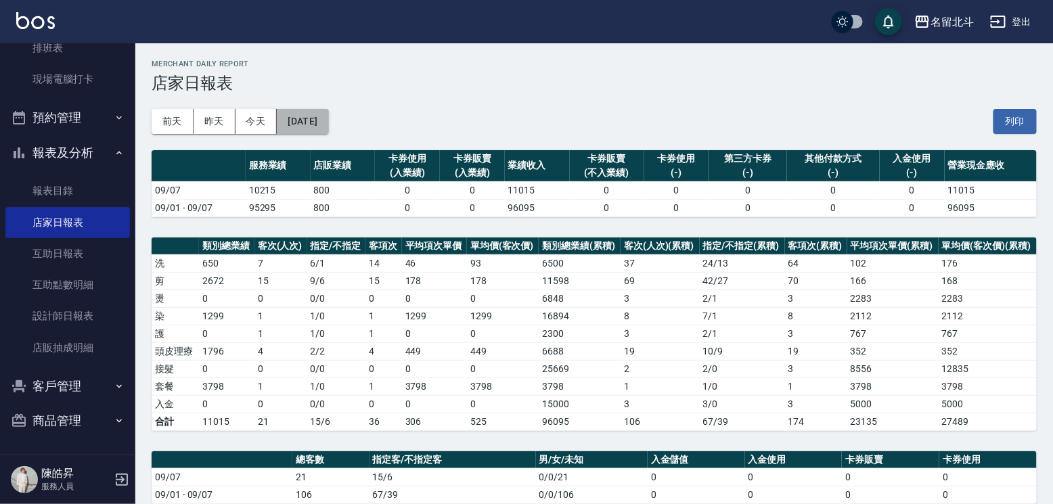
click at [328, 123] on button "[DATE]" at bounding box center [302, 121] width 51 height 25
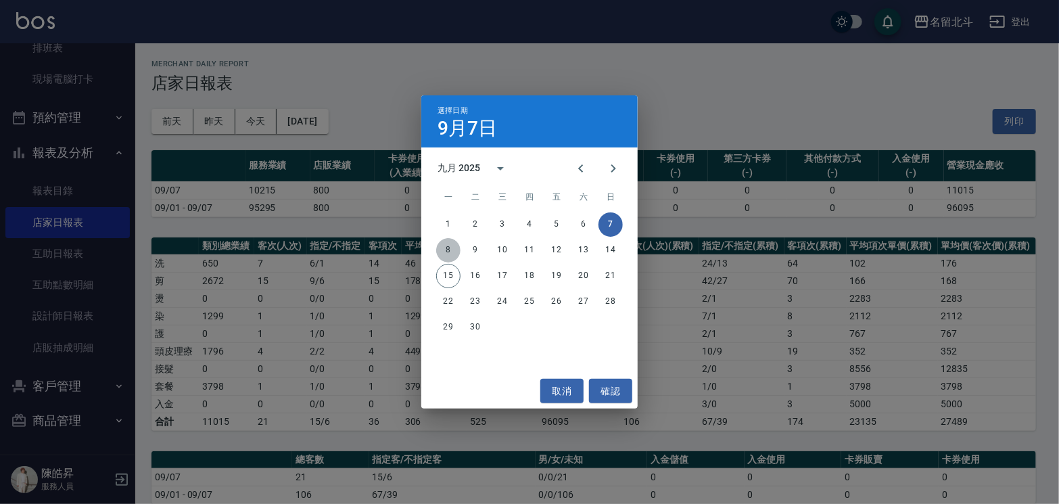
click at [444, 244] on button "8" at bounding box center [448, 250] width 24 height 24
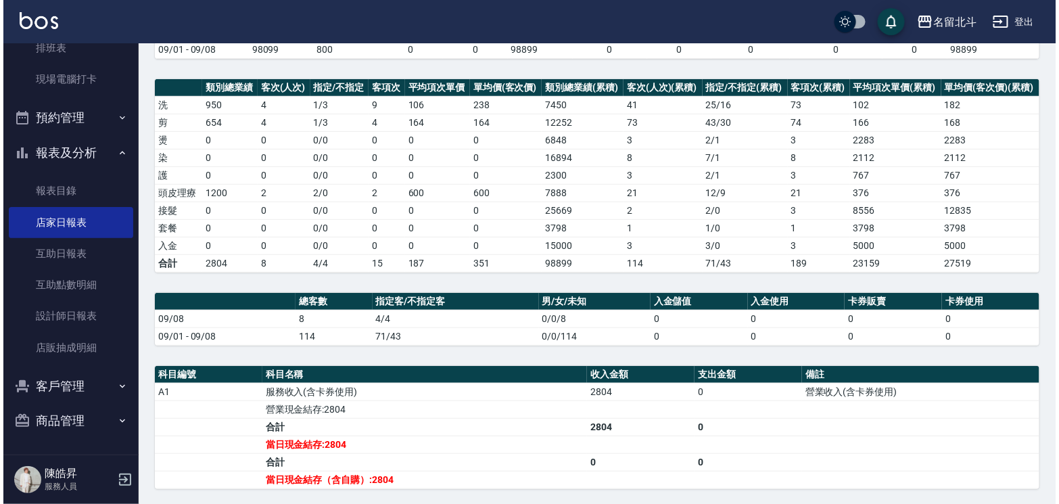
scroll to position [68, 0]
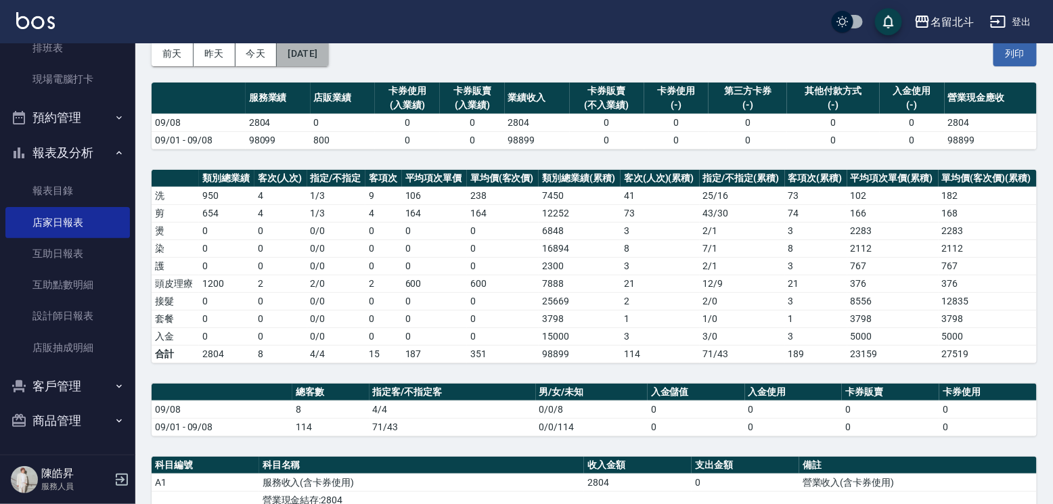
click at [325, 53] on button "[DATE]" at bounding box center [302, 53] width 51 height 25
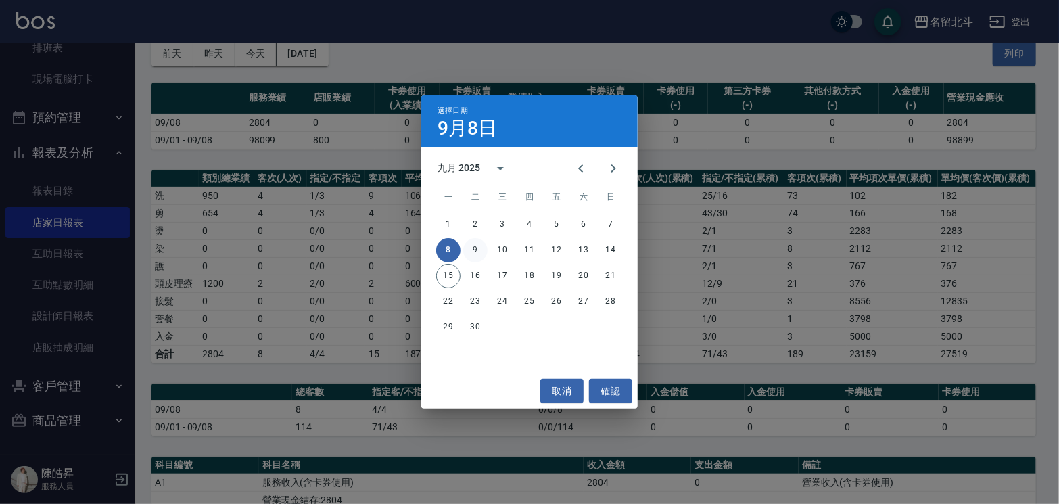
click at [474, 252] on button "9" at bounding box center [475, 250] width 24 height 24
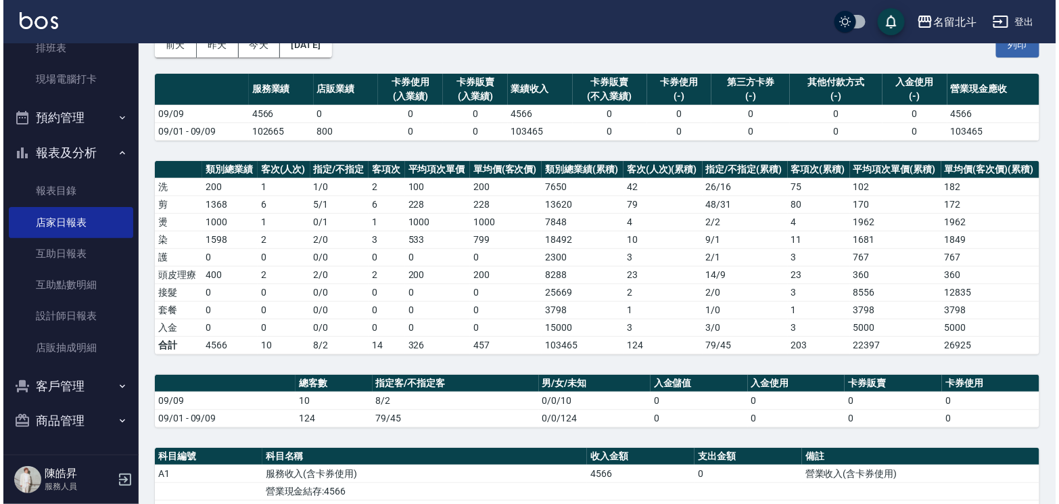
scroll to position [68, 0]
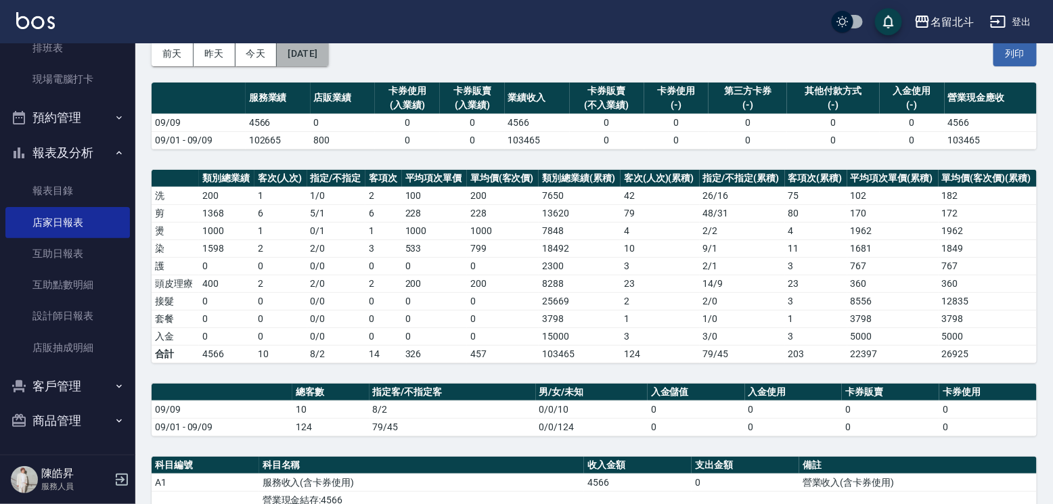
click at [328, 58] on button "[DATE]" at bounding box center [302, 53] width 51 height 25
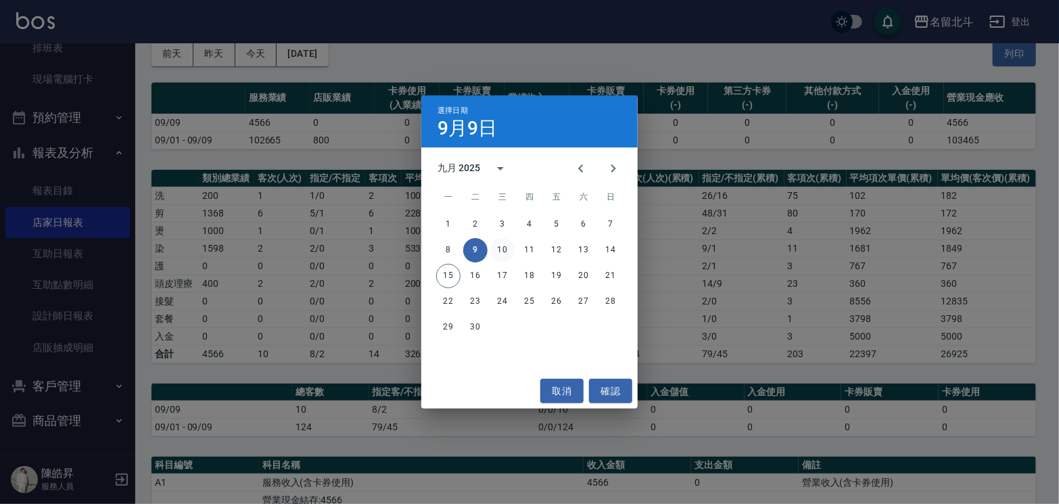
click at [499, 244] on button "10" at bounding box center [502, 250] width 24 height 24
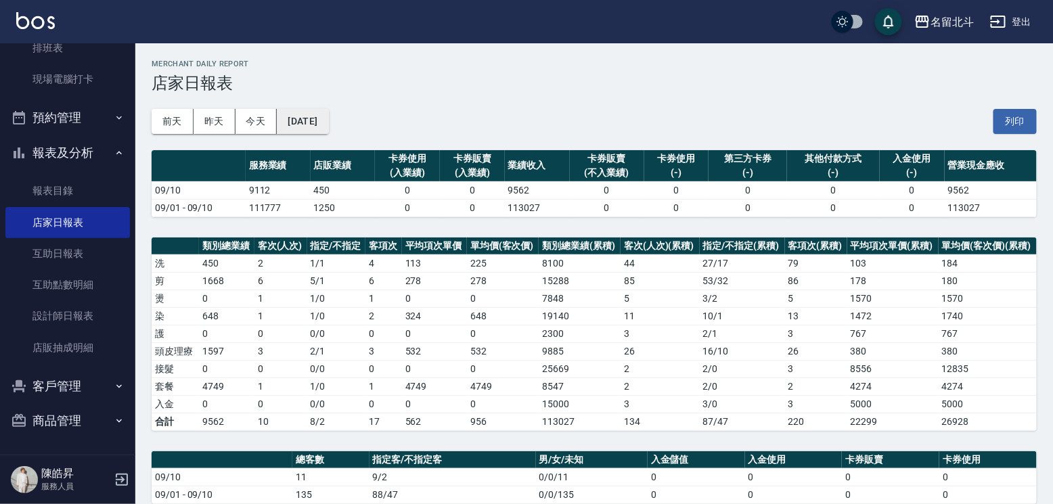
click at [328, 118] on button "[DATE]" at bounding box center [302, 121] width 51 height 25
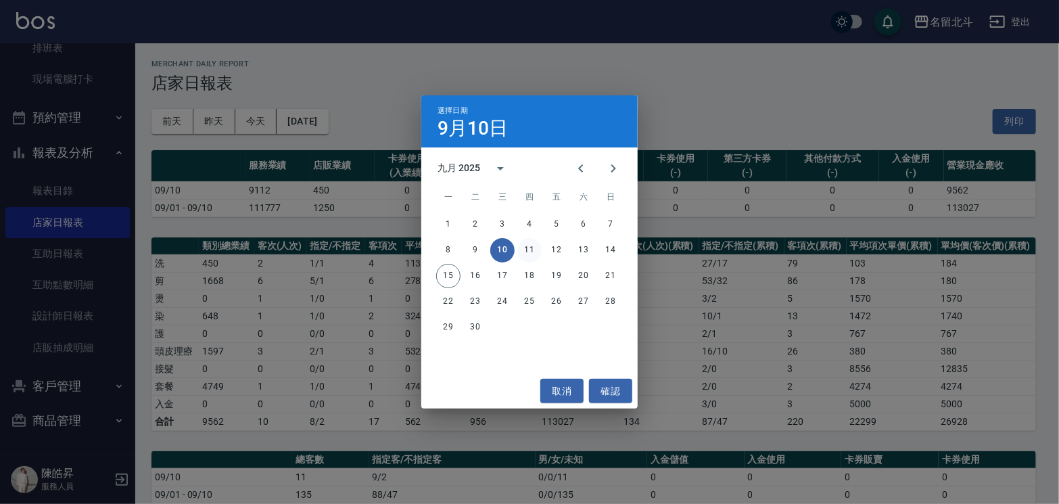
click at [524, 250] on button "11" at bounding box center [530, 250] width 24 height 24
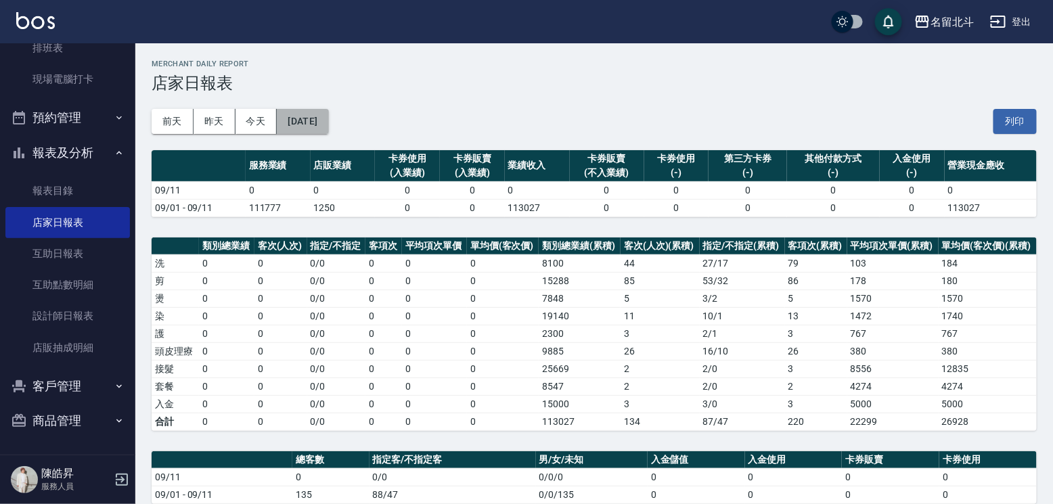
click at [328, 120] on button "[DATE]" at bounding box center [302, 121] width 51 height 25
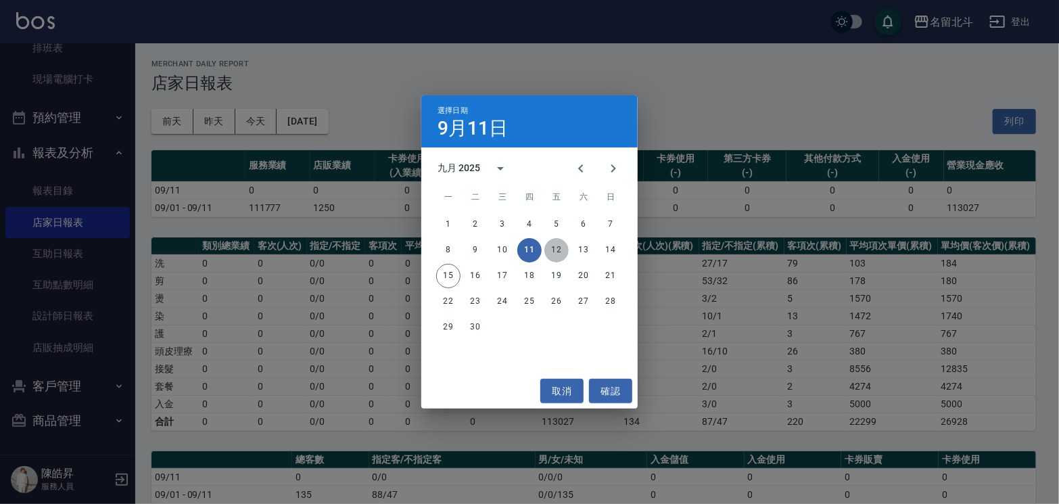
click at [559, 248] on button "12" at bounding box center [557, 250] width 24 height 24
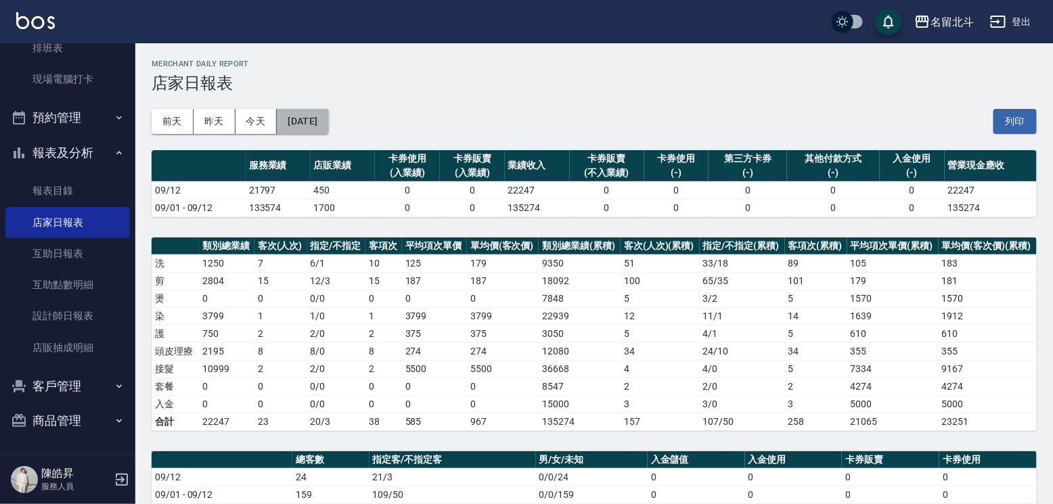
click at [328, 127] on button "[DATE]" at bounding box center [302, 121] width 51 height 25
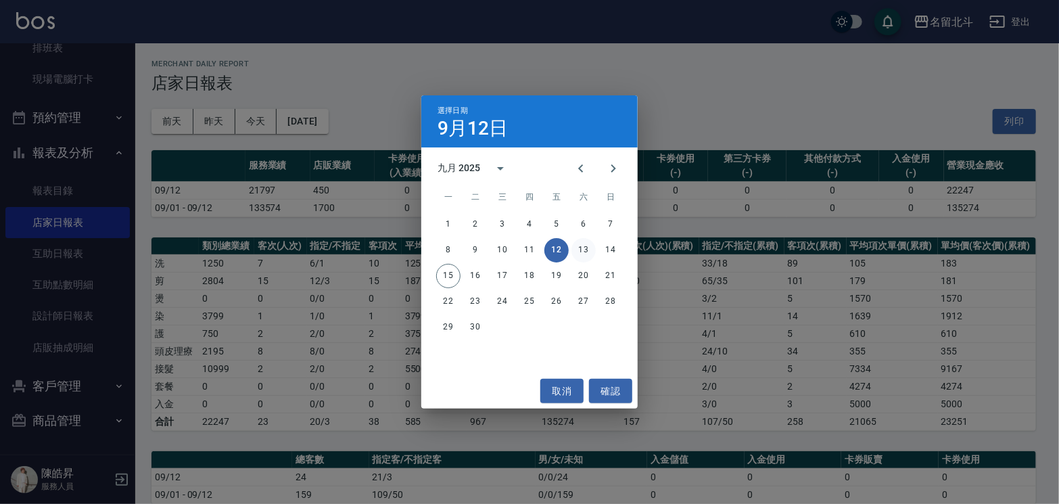
click at [582, 256] on button "13" at bounding box center [584, 250] width 24 height 24
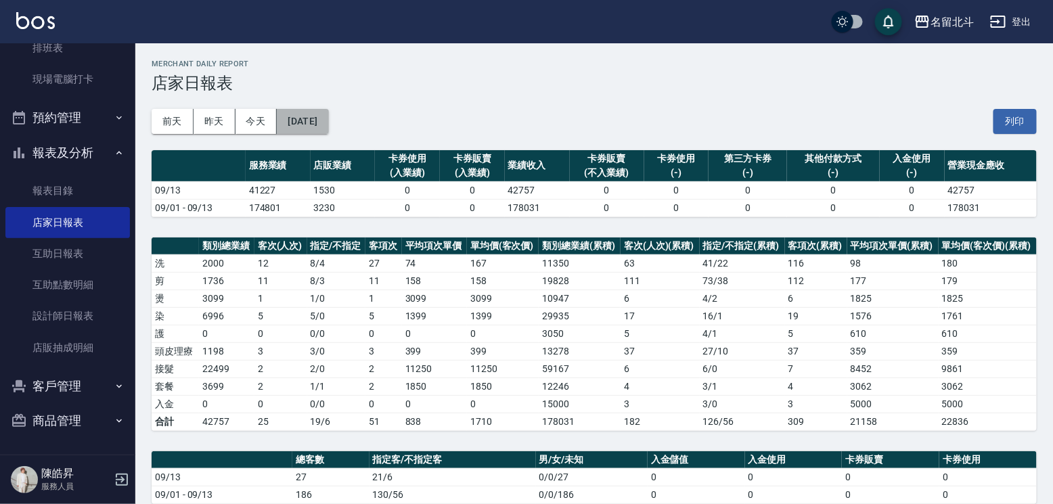
click at [328, 120] on button "[DATE]" at bounding box center [302, 121] width 51 height 25
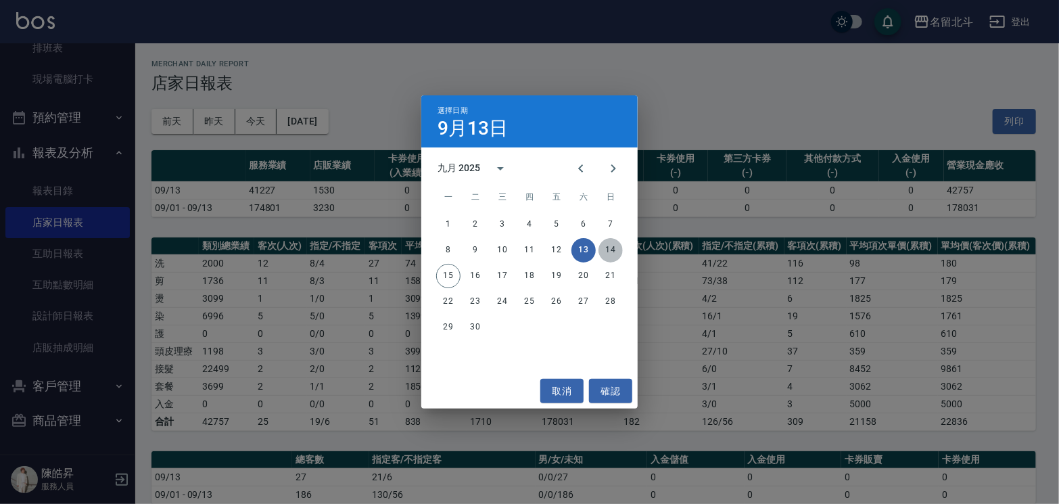
click at [609, 253] on button "14" at bounding box center [611, 250] width 24 height 24
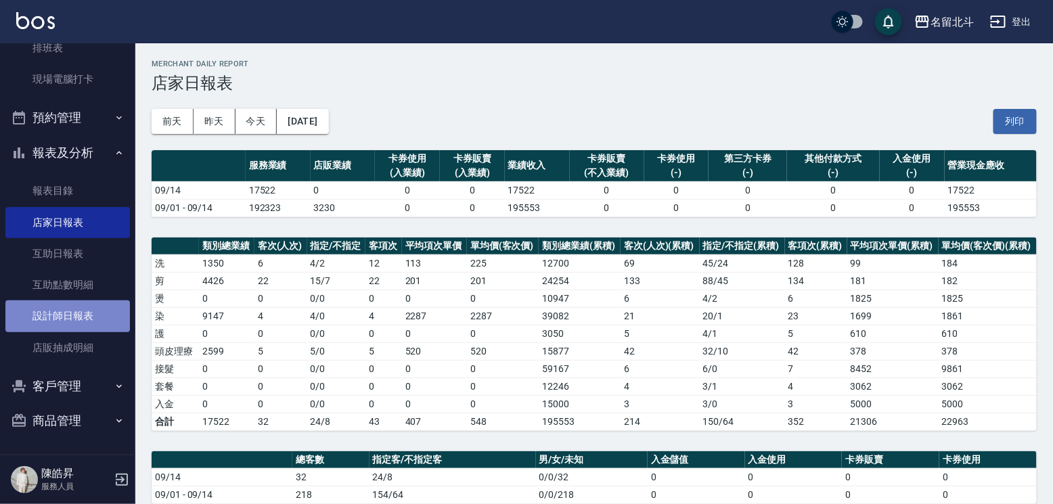
drag, startPoint x: 81, startPoint y: 323, endPoint x: 83, endPoint y: 314, distance: 8.9
click at [82, 323] on link "設計師日報表" at bounding box center [67, 315] width 124 height 31
